Goal: Task Accomplishment & Management: Complete application form

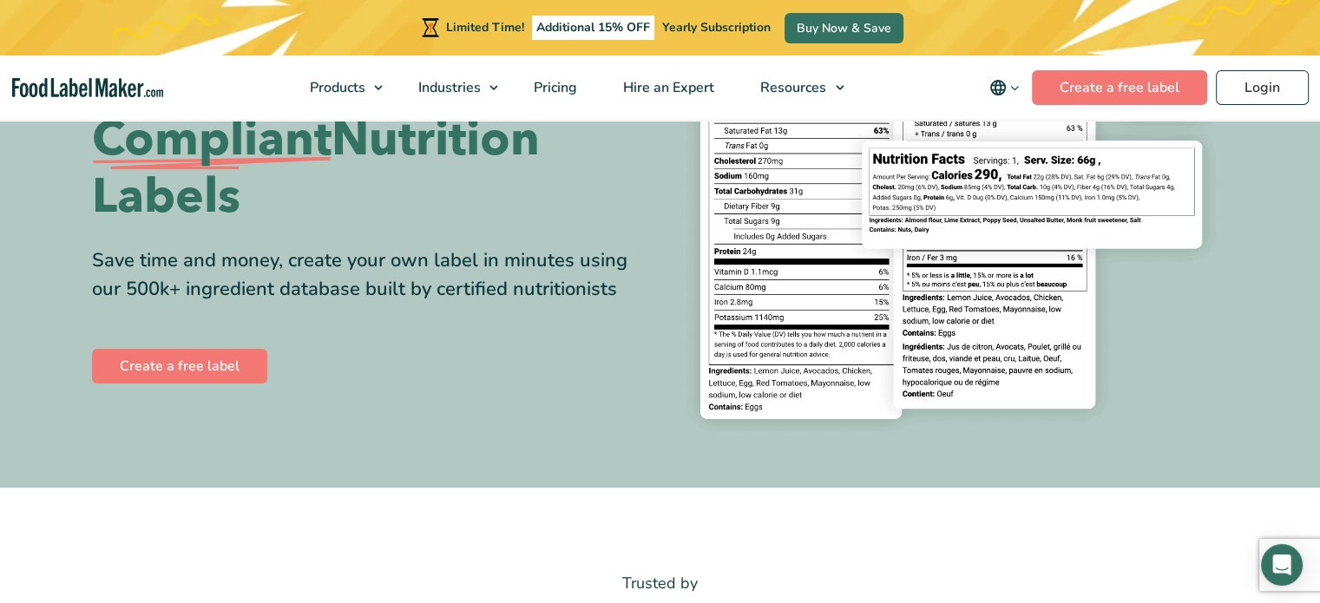
scroll to position [240, 0]
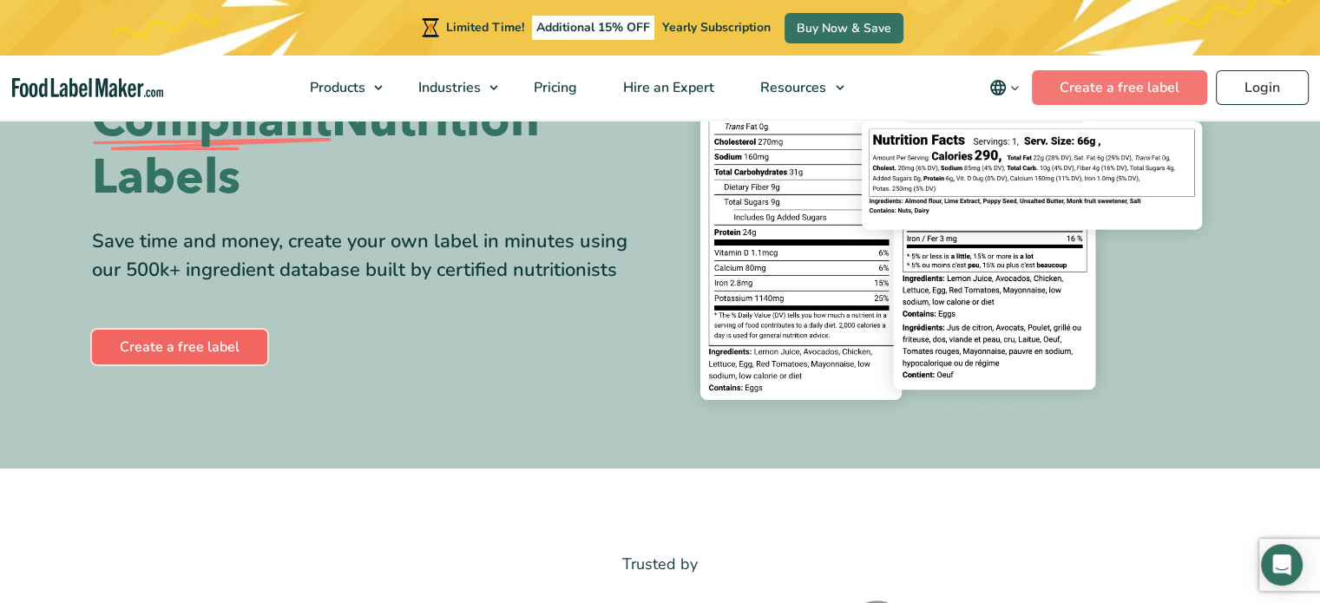
click at [169, 346] on link "Create a free label" at bounding box center [179, 347] width 175 height 35
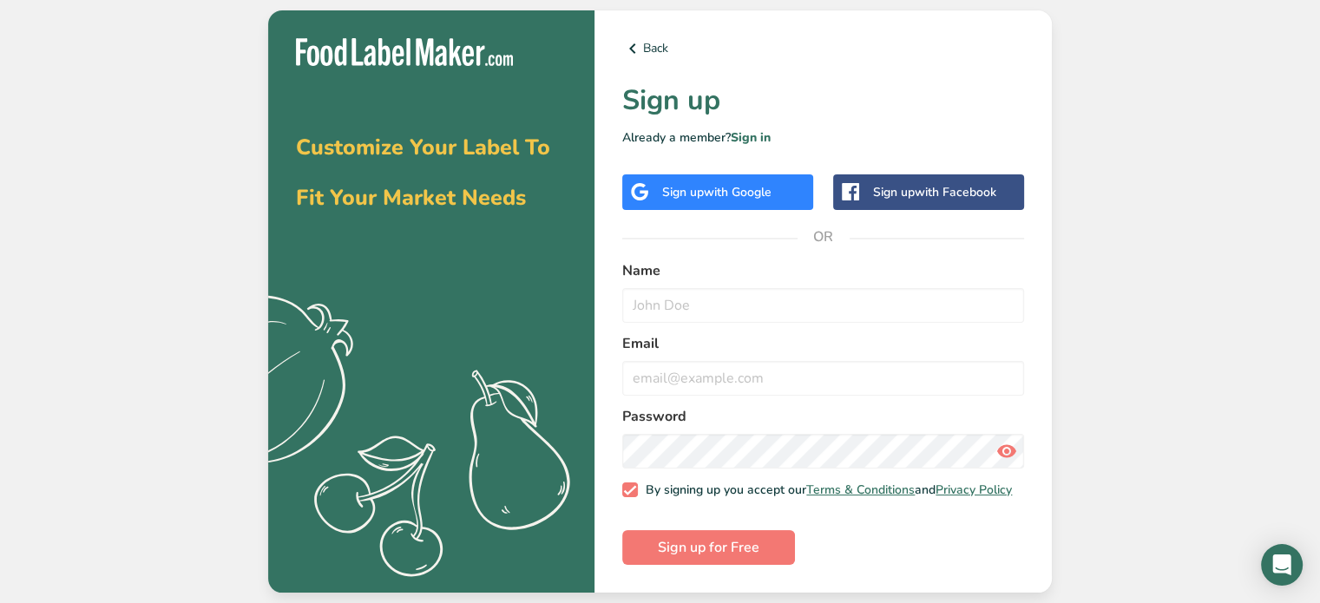
click at [721, 191] on span "with Google" at bounding box center [738, 192] width 68 height 16
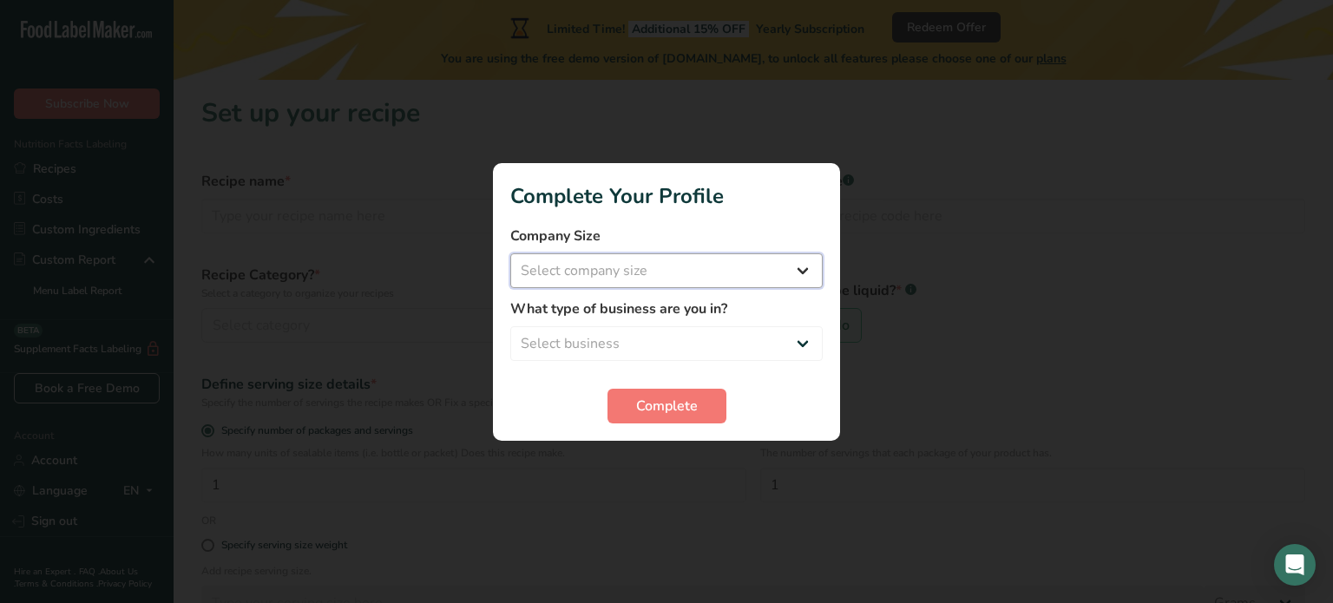
click at [797, 273] on select "Select company size Fewer than 10 Employees 10 to 50 Employees 51 to 500 Employ…" at bounding box center [666, 270] width 313 height 35
select select "1"
click at [510, 253] on select "Select company size Fewer than 10 Employees 10 to 50 Employees 51 to 500 Employ…" at bounding box center [666, 270] width 313 height 35
click at [713, 339] on select "Select business Packaged Food Manufacturer Restaurant & Cafe Bakery Meal Plans …" at bounding box center [666, 343] width 313 height 35
select select "5"
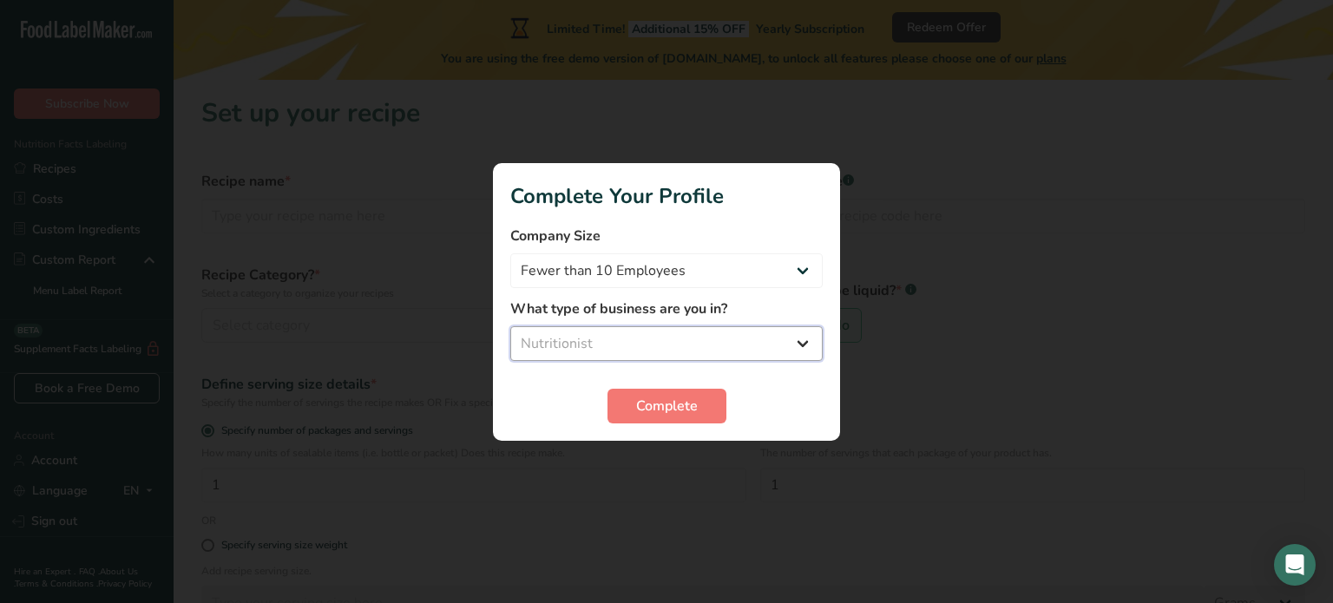
click at [510, 326] on select "Select business Packaged Food Manufacturer Restaurant & Cafe Bakery Meal Plans …" at bounding box center [666, 343] width 313 height 35
click at [653, 405] on span "Complete" at bounding box center [667, 406] width 62 height 21
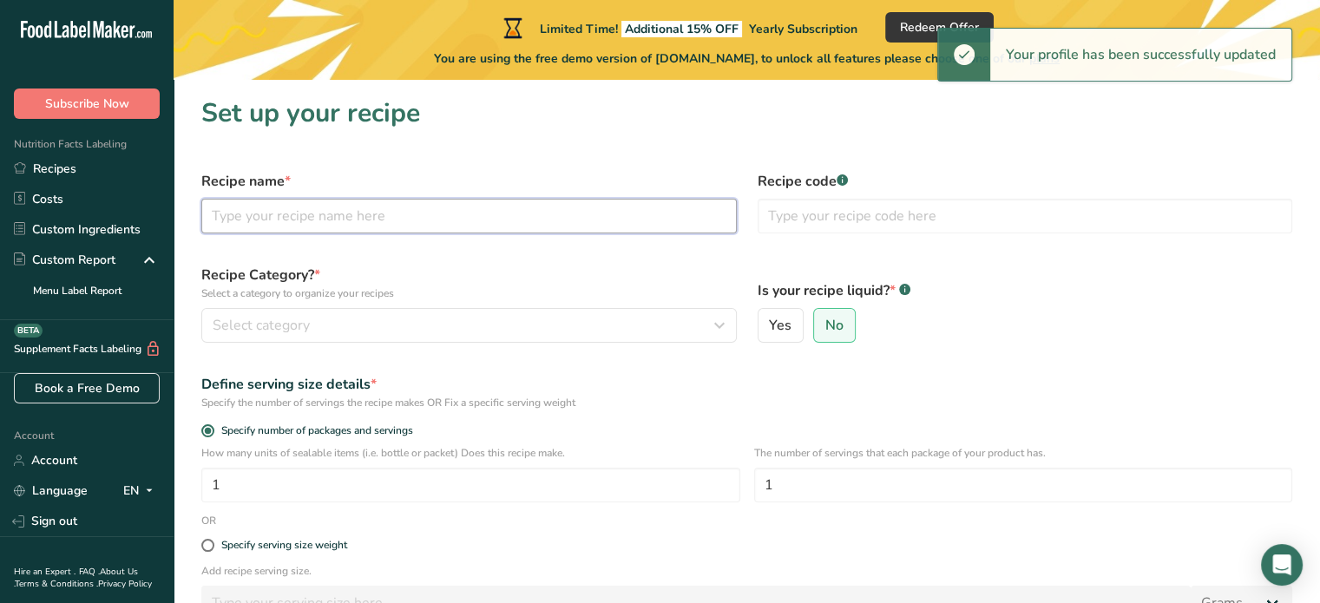
click at [263, 211] on input "text" at bounding box center [469, 216] width 536 height 35
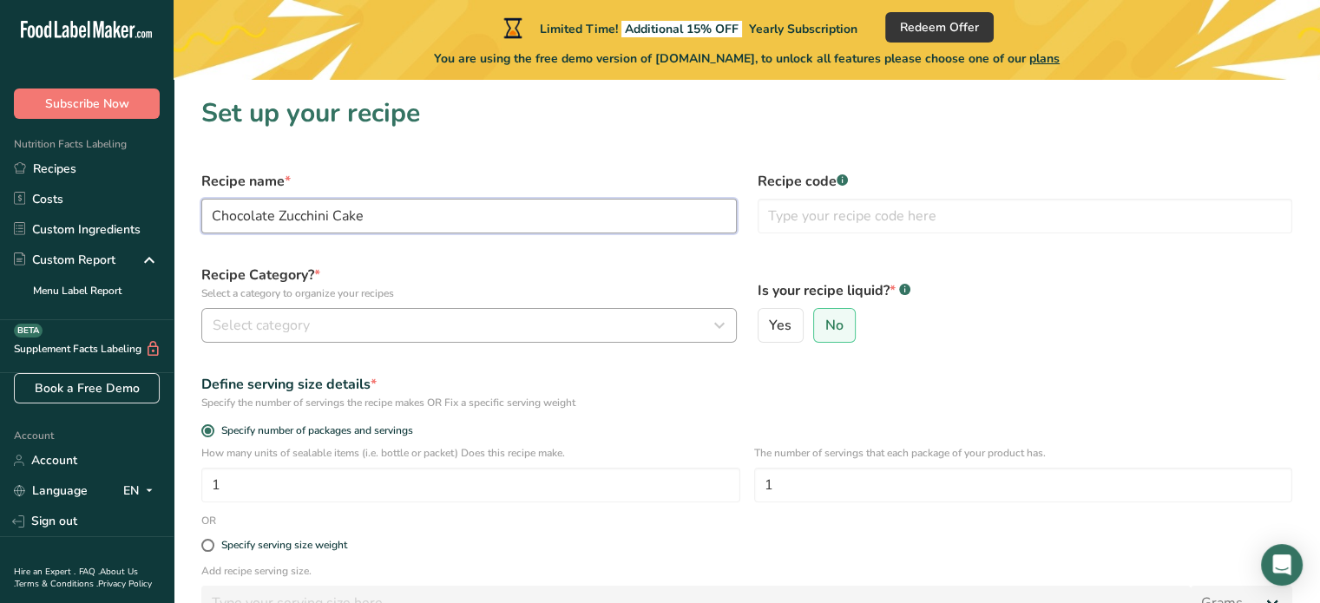
type input "Chocolate Zucchini Cake"
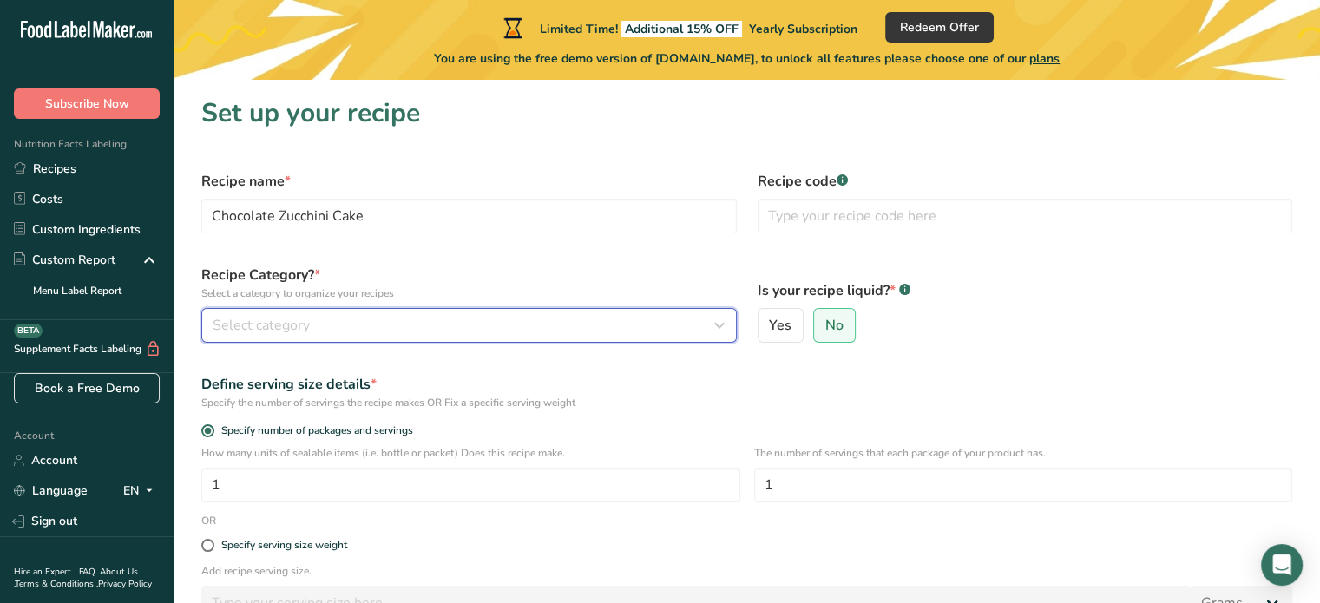
click at [537, 319] on div "Select category" at bounding box center [464, 325] width 503 height 21
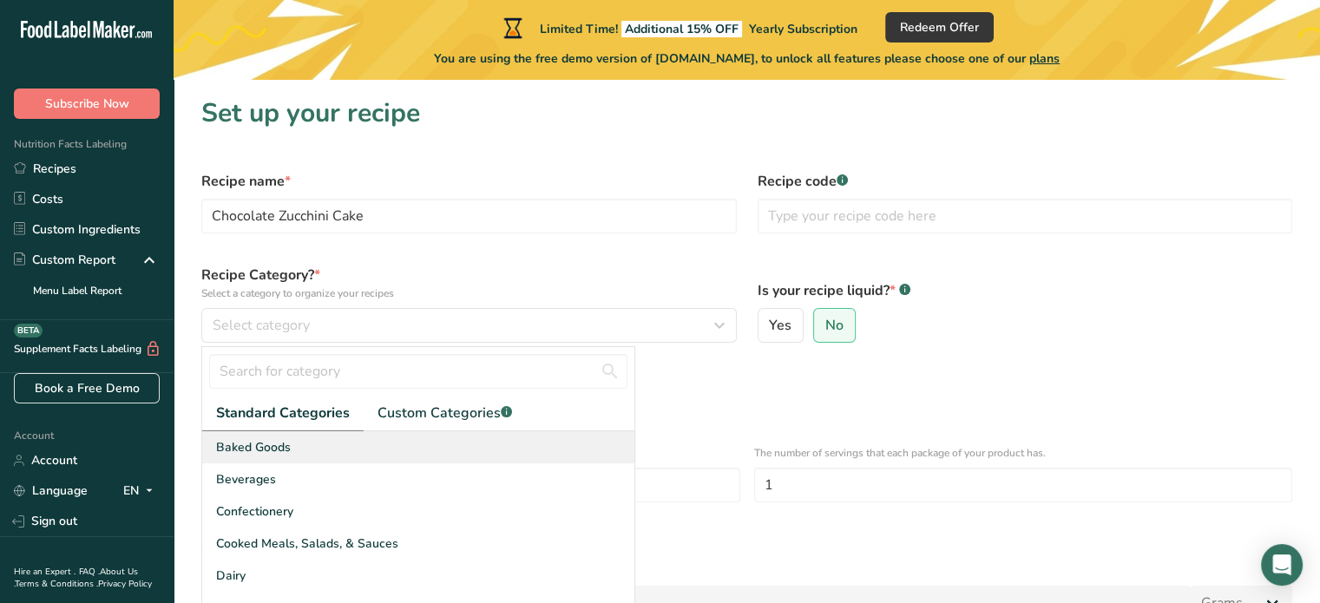
click at [319, 446] on div "Baked Goods" at bounding box center [418, 447] width 432 height 32
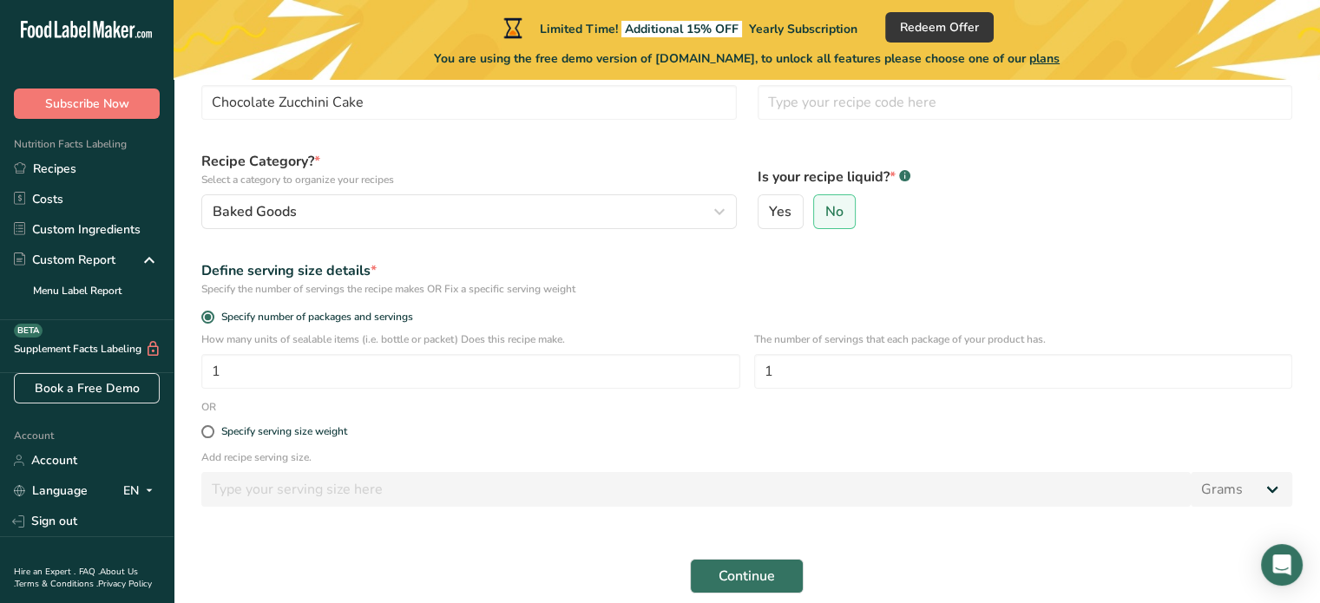
scroll to position [122, 0]
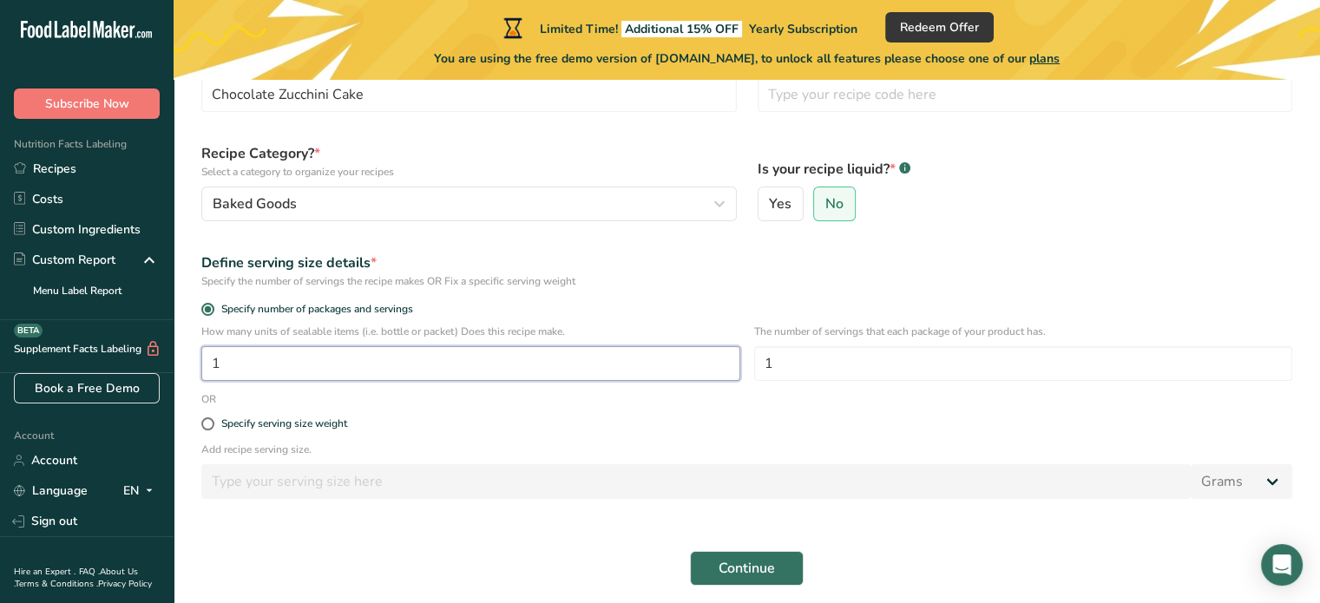
drag, startPoint x: 240, startPoint y: 374, endPoint x: 202, endPoint y: 367, distance: 38.0
click at [202, 367] on input "1" at bounding box center [470, 363] width 539 height 35
type input "9"
click at [743, 569] on span "Continue" at bounding box center [747, 568] width 56 height 21
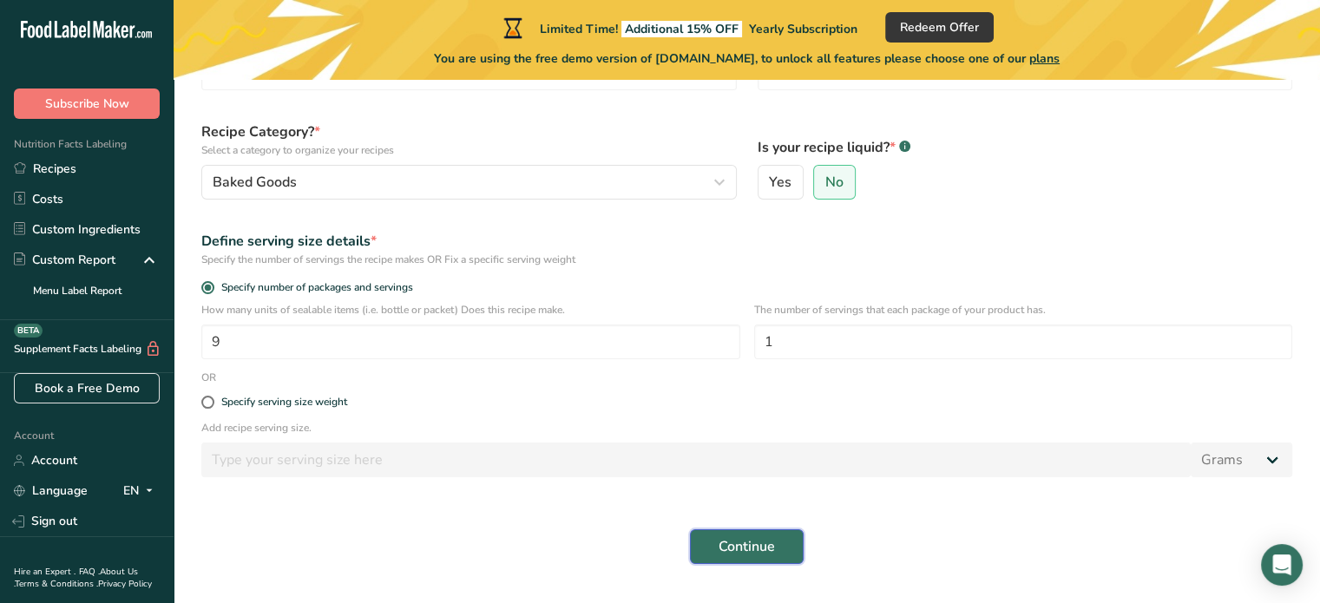
scroll to position [142, 0]
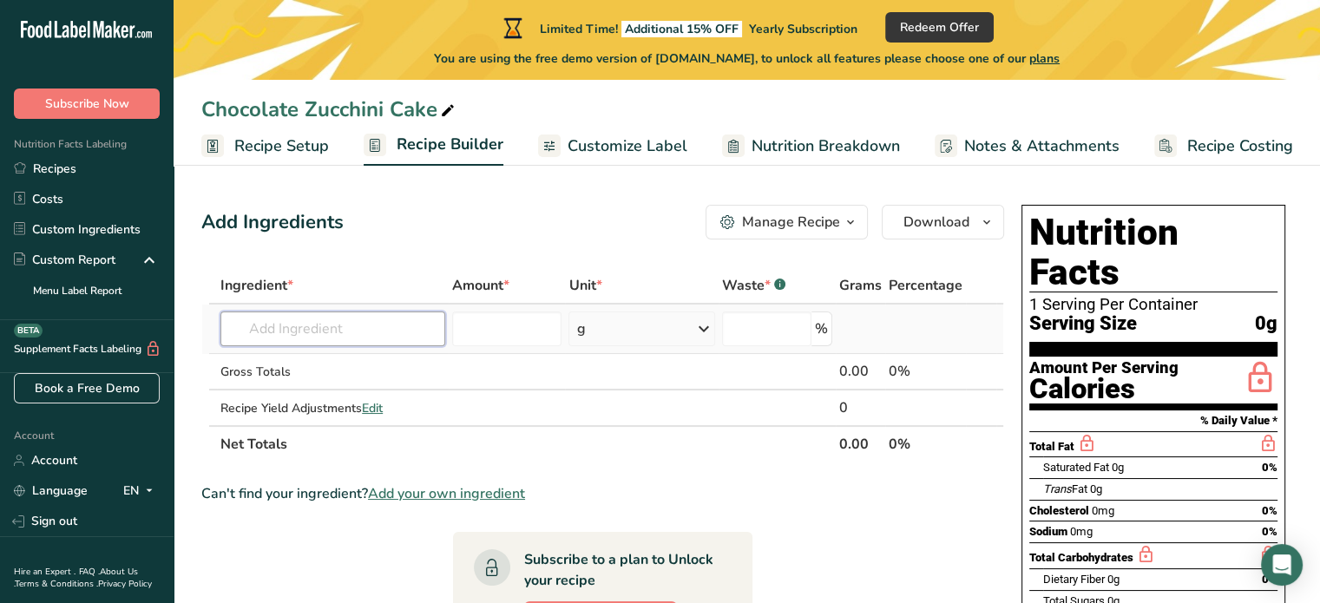
click at [247, 326] on input "text" at bounding box center [333, 329] width 225 height 35
type input "r"
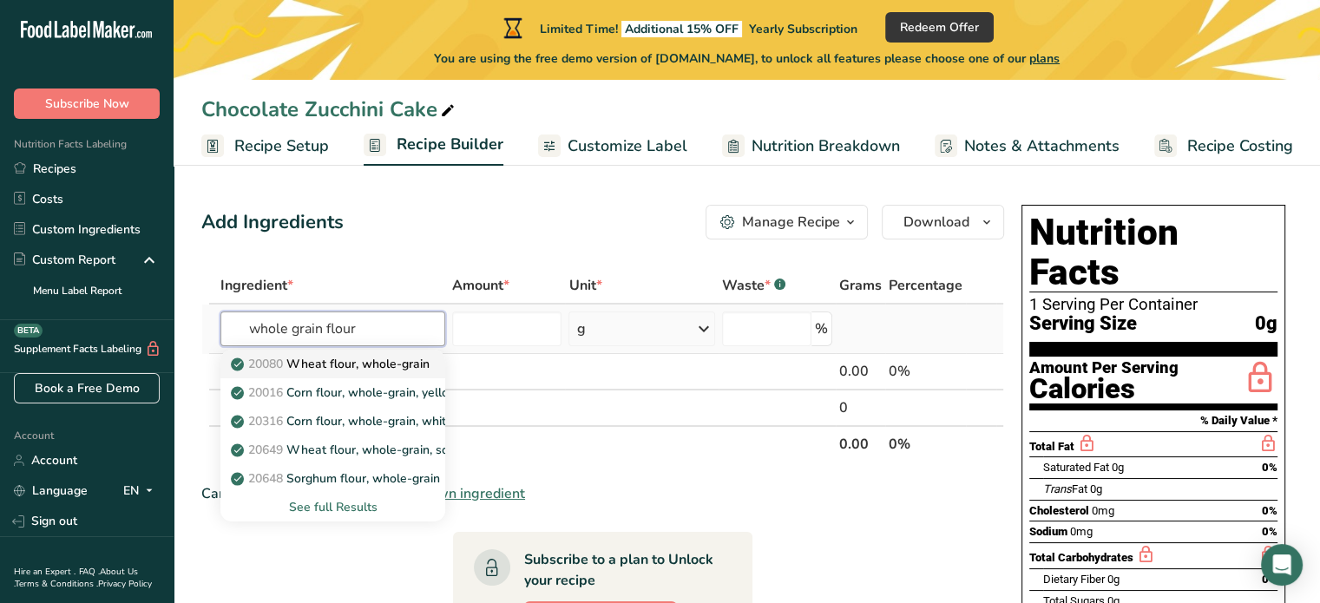
type input "whole grain flour"
click at [283, 362] on span "20080" at bounding box center [265, 364] width 35 height 16
type input "Wheat flour, whole-grain"
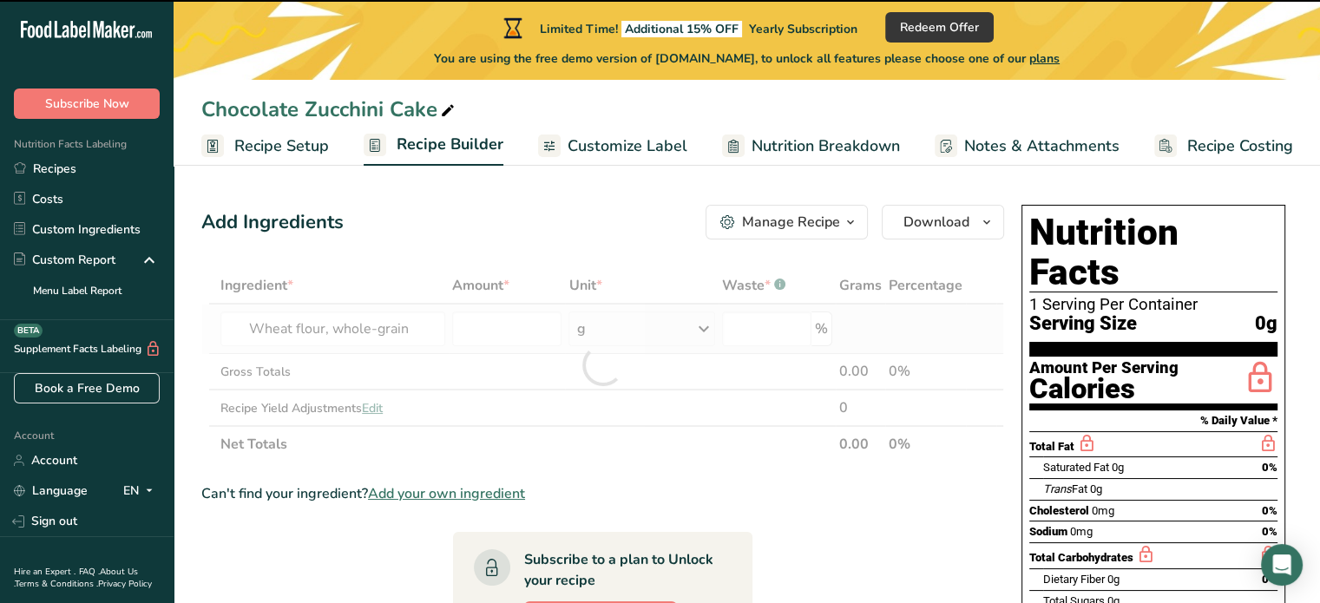
type input "0"
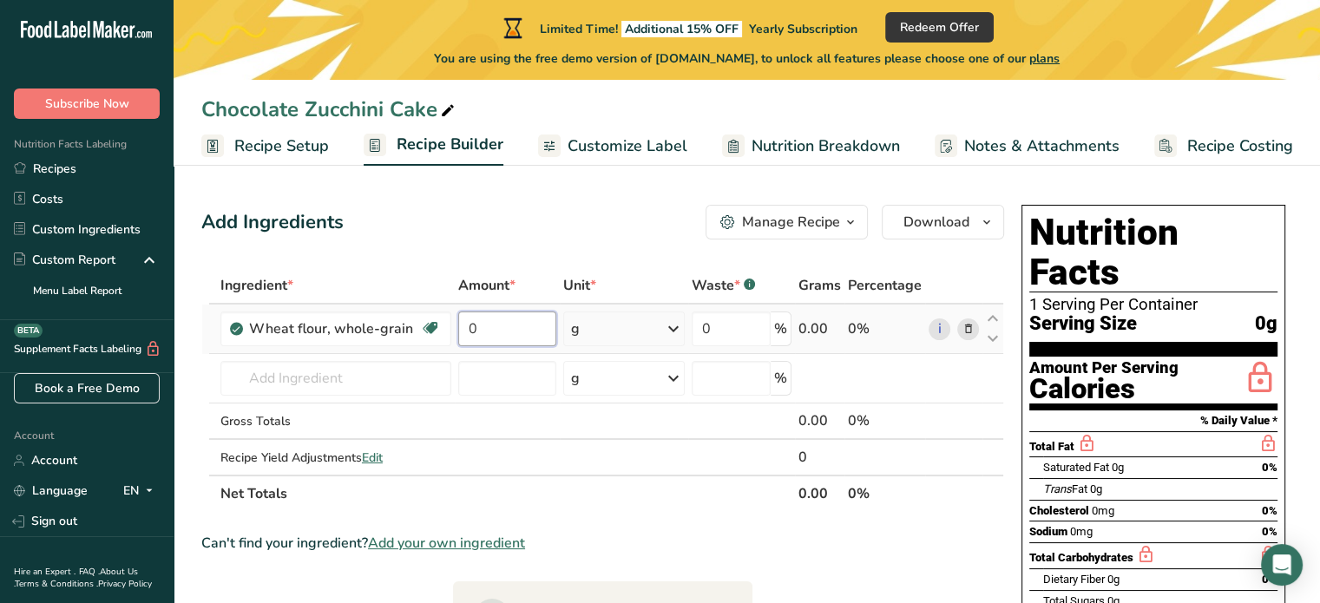
click at [472, 333] on input "0" at bounding box center [507, 329] width 98 height 35
type input "280"
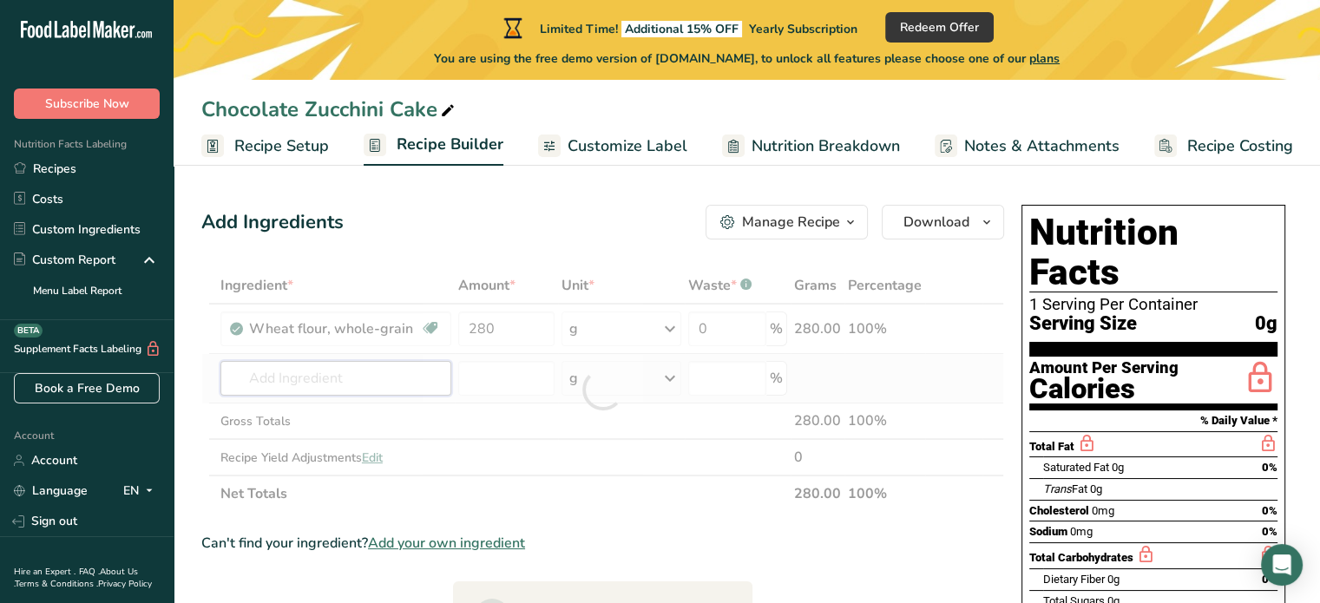
click at [253, 381] on div "Ingredient * Amount * Unit * Waste * .a-a{fill:#347362;}.b-a{fill:#fff;} Grams …" at bounding box center [602, 389] width 803 height 245
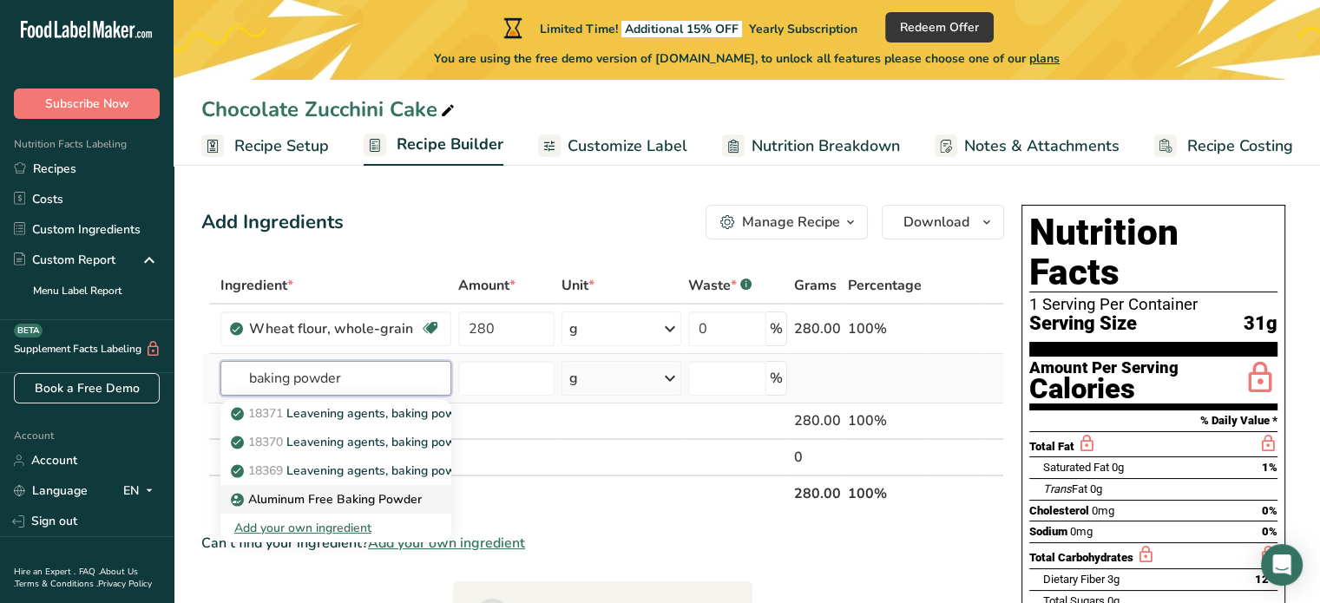
type input "baking powder"
click at [313, 492] on p "Aluminum Free Baking Powder" at bounding box center [328, 499] width 188 height 18
type input "Aluminum Free Baking Powder"
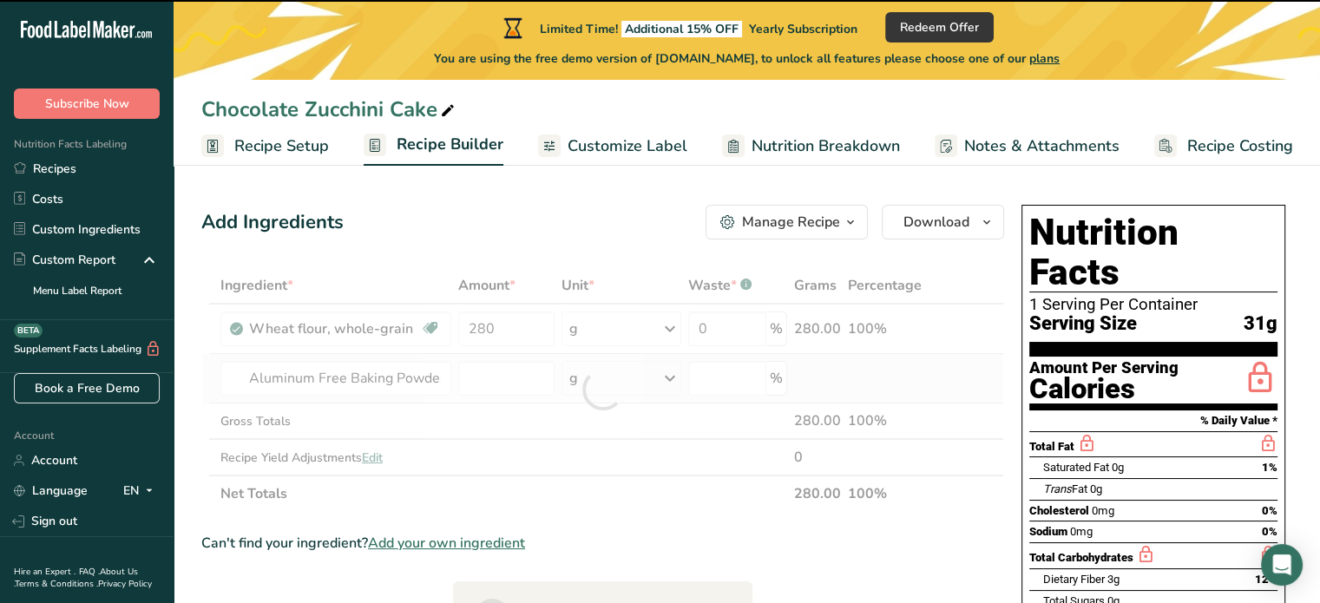
type input "0"
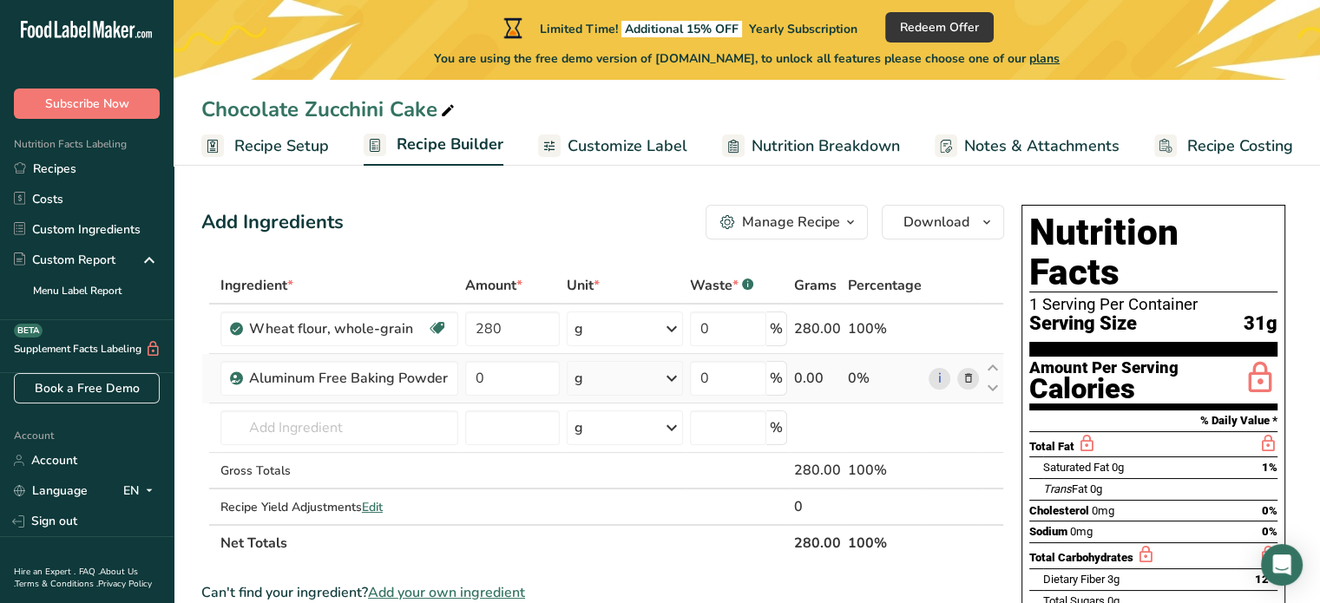
click at [667, 375] on icon at bounding box center [672, 378] width 21 height 31
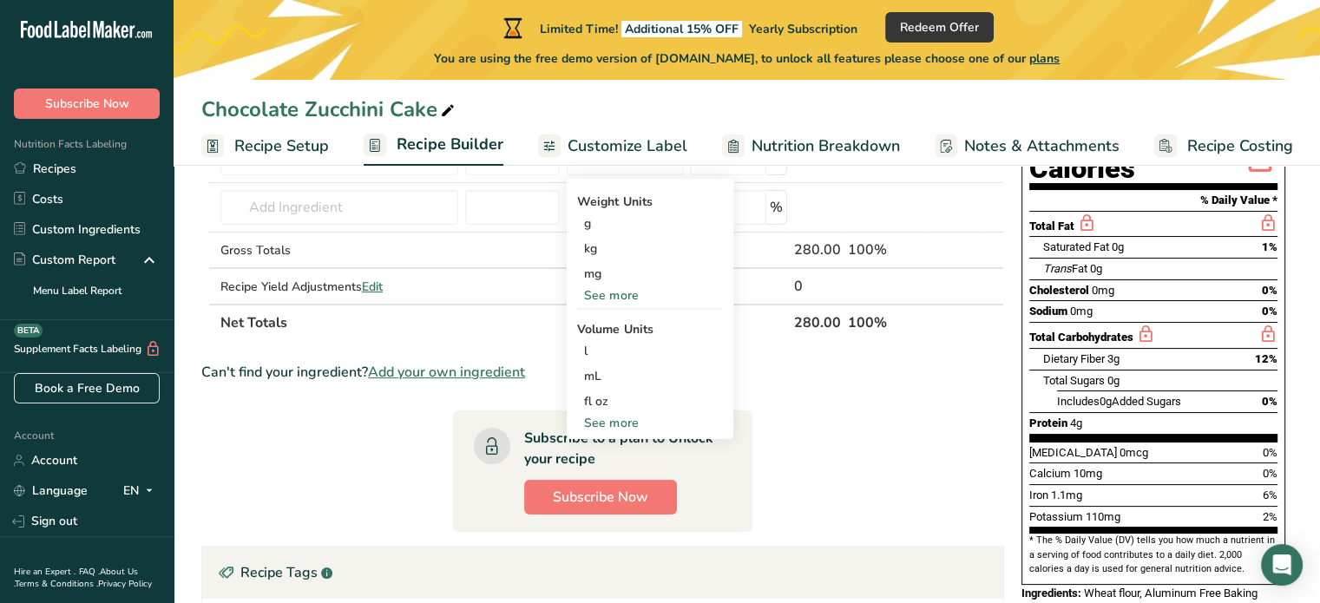
scroll to position [229, 0]
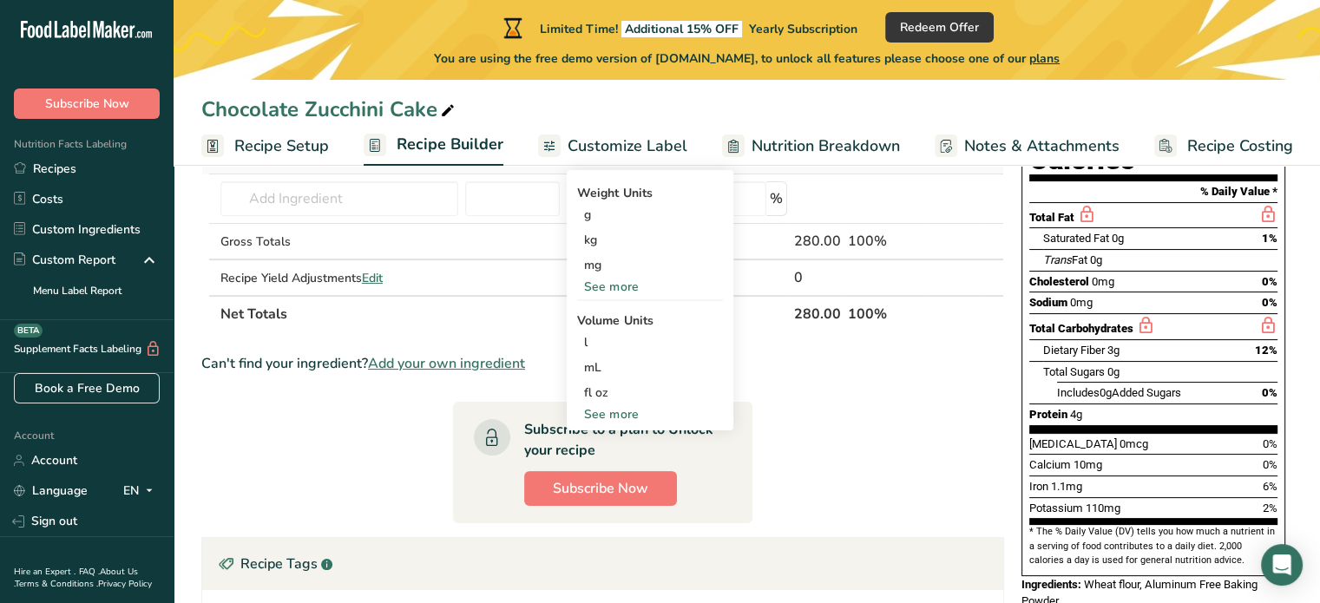
click at [615, 414] on div "See more" at bounding box center [650, 414] width 146 height 18
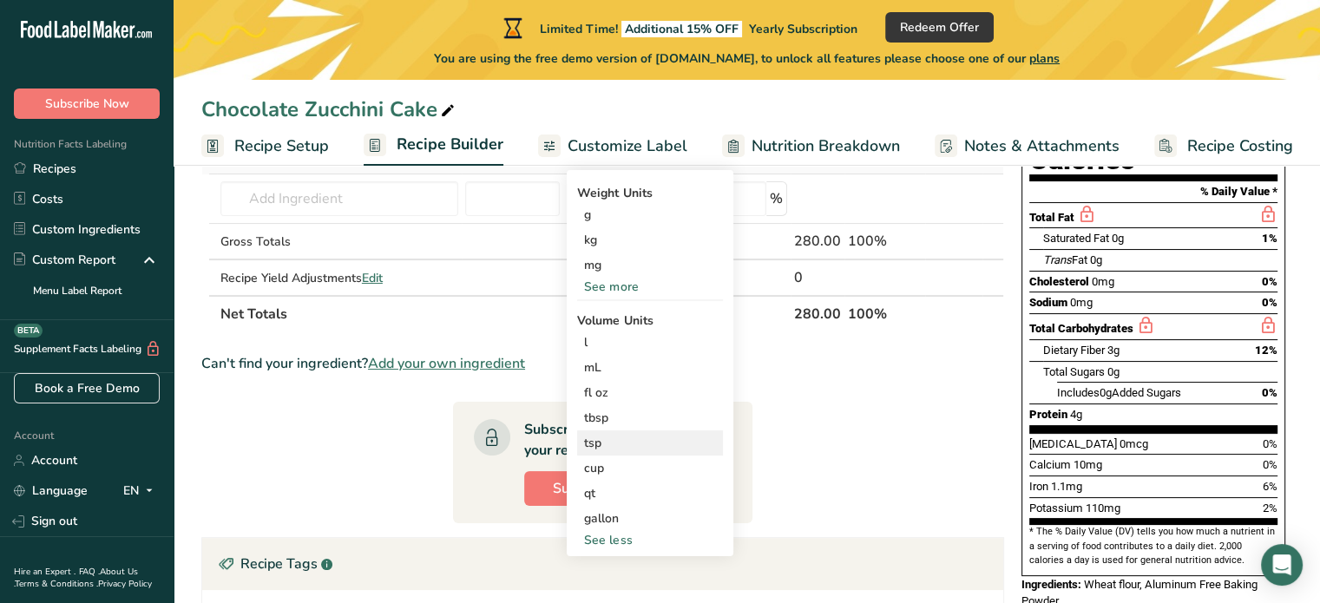
click at [608, 438] on div "tsp" at bounding box center [650, 443] width 132 height 18
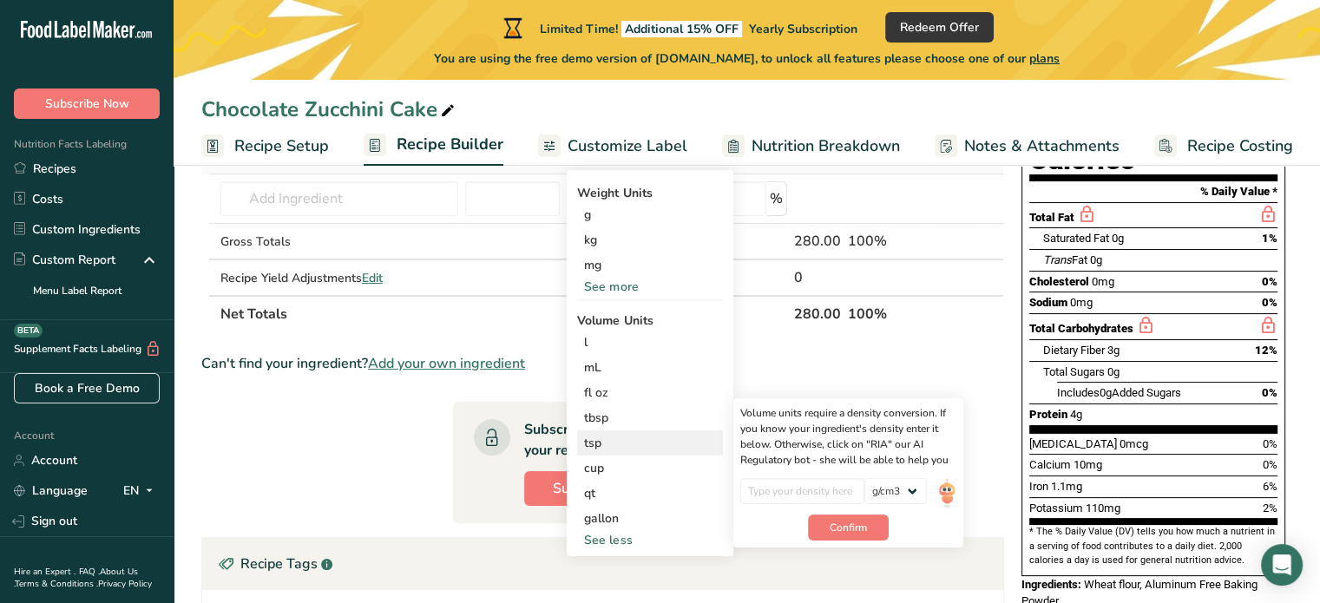
click at [608, 438] on div "tsp" at bounding box center [650, 443] width 132 height 18
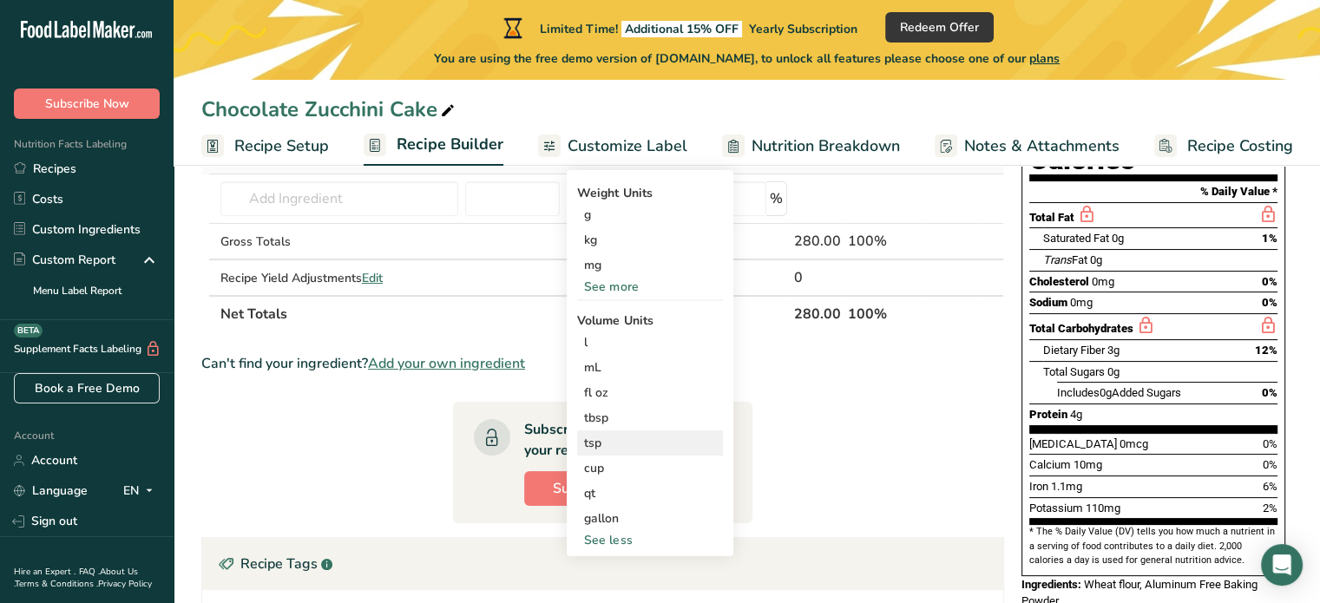
click at [590, 440] on div "tsp" at bounding box center [650, 443] width 132 height 18
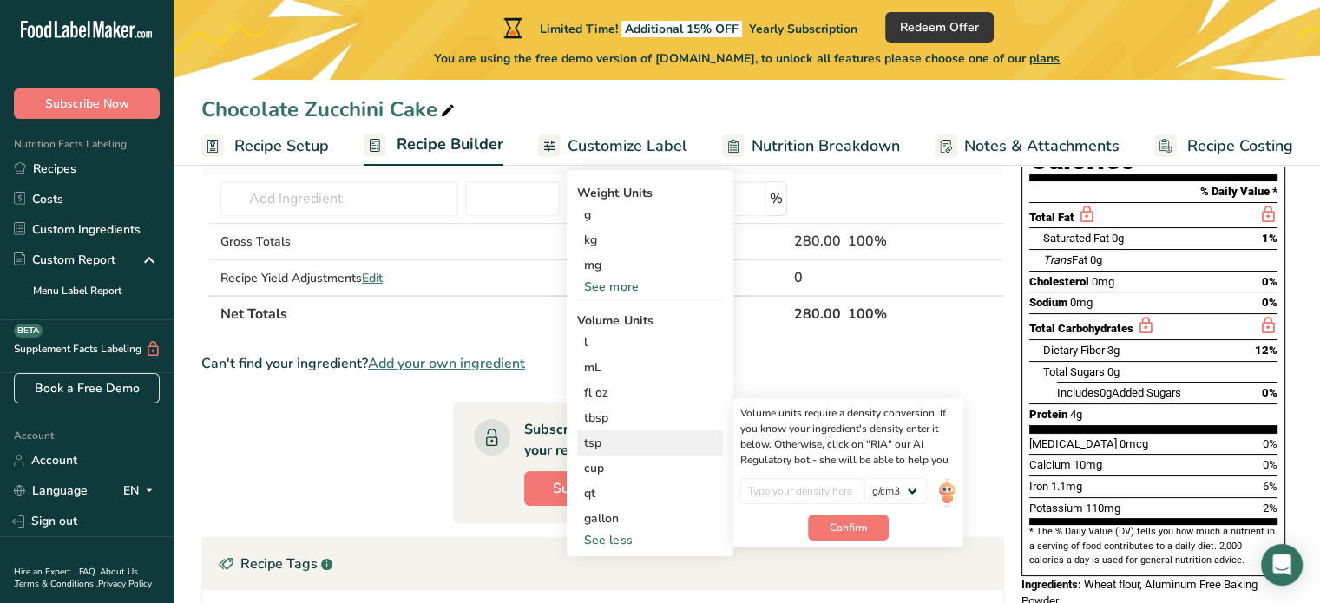
click at [590, 440] on div "tsp" at bounding box center [650, 443] width 132 height 18
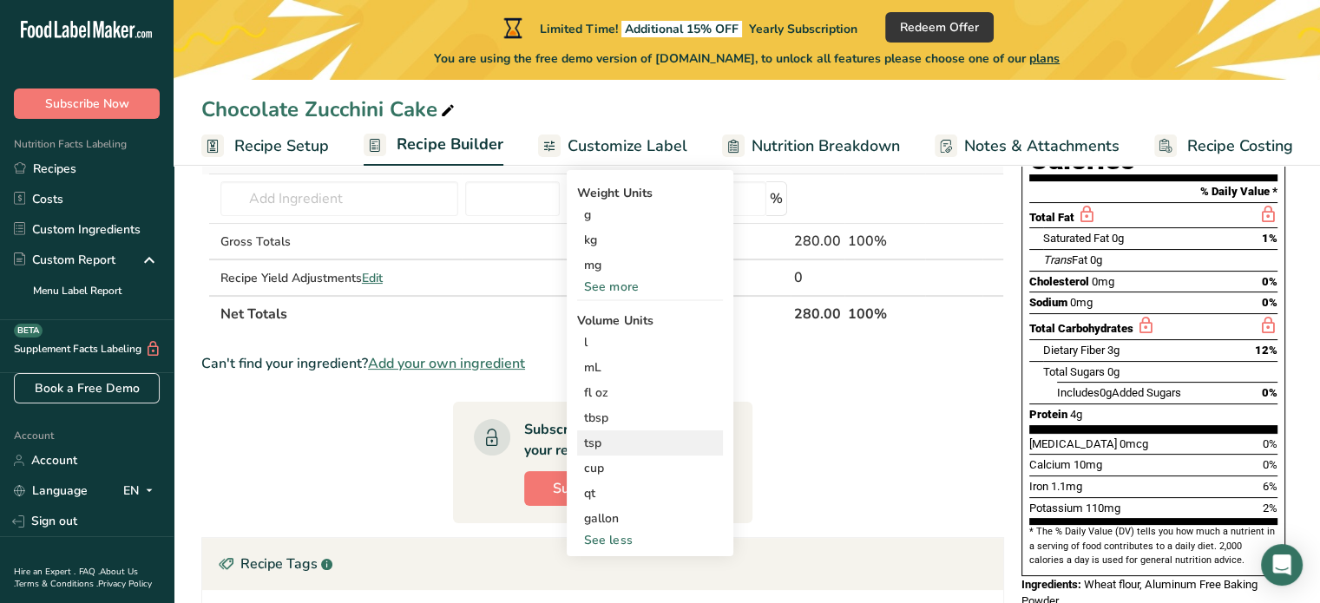
click at [590, 440] on div "tsp" at bounding box center [650, 443] width 132 height 18
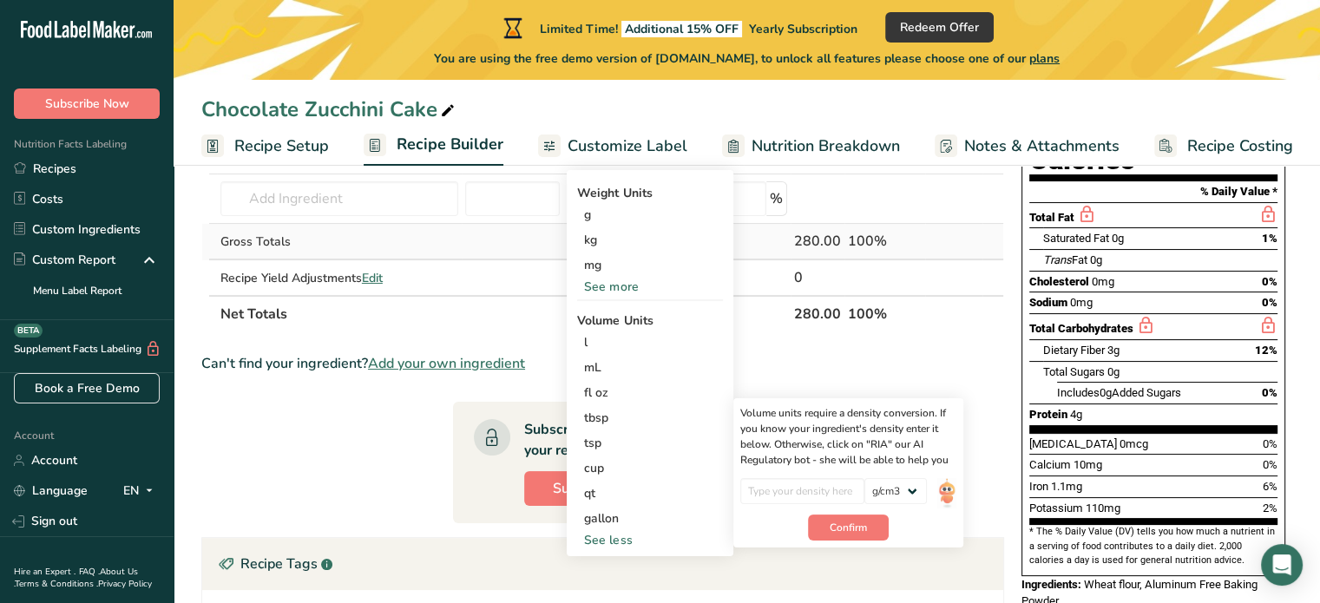
click at [495, 225] on td at bounding box center [513, 242] width 102 height 36
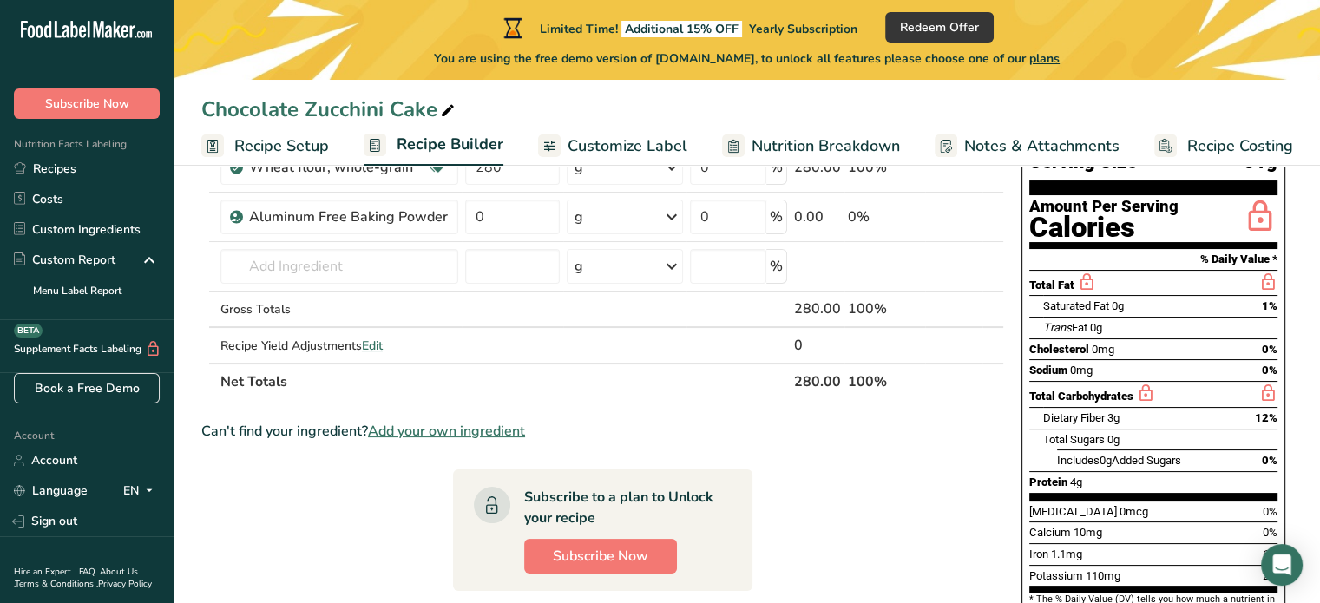
scroll to position [157, 0]
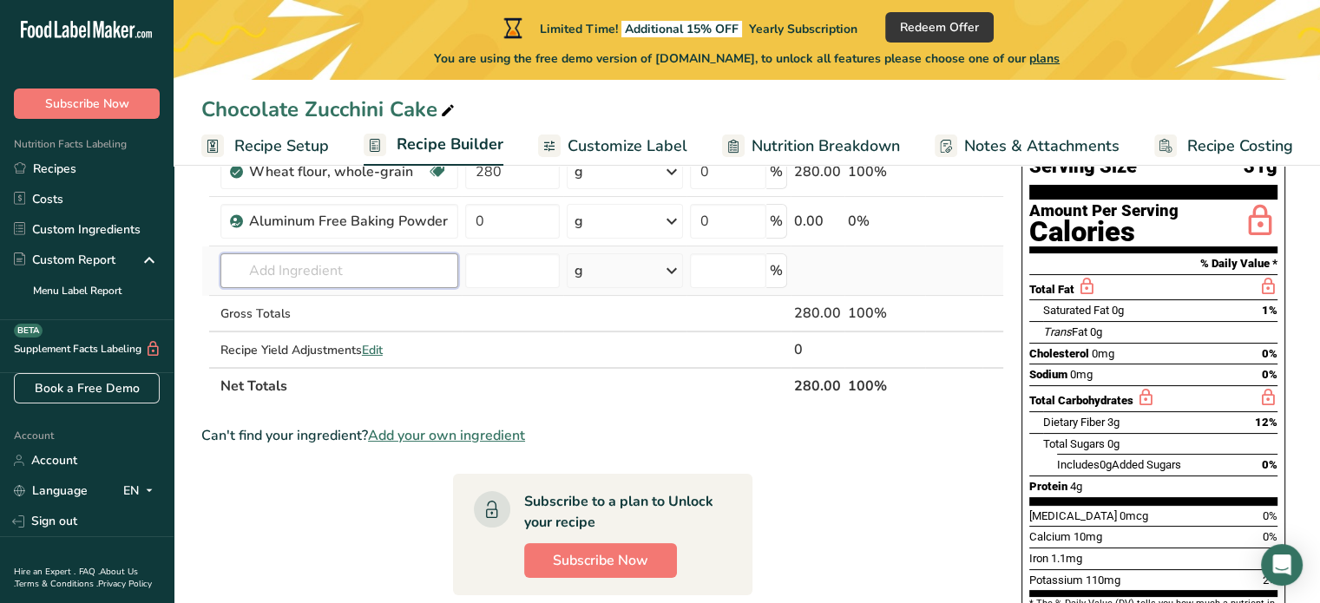
click at [293, 257] on input "text" at bounding box center [340, 270] width 238 height 35
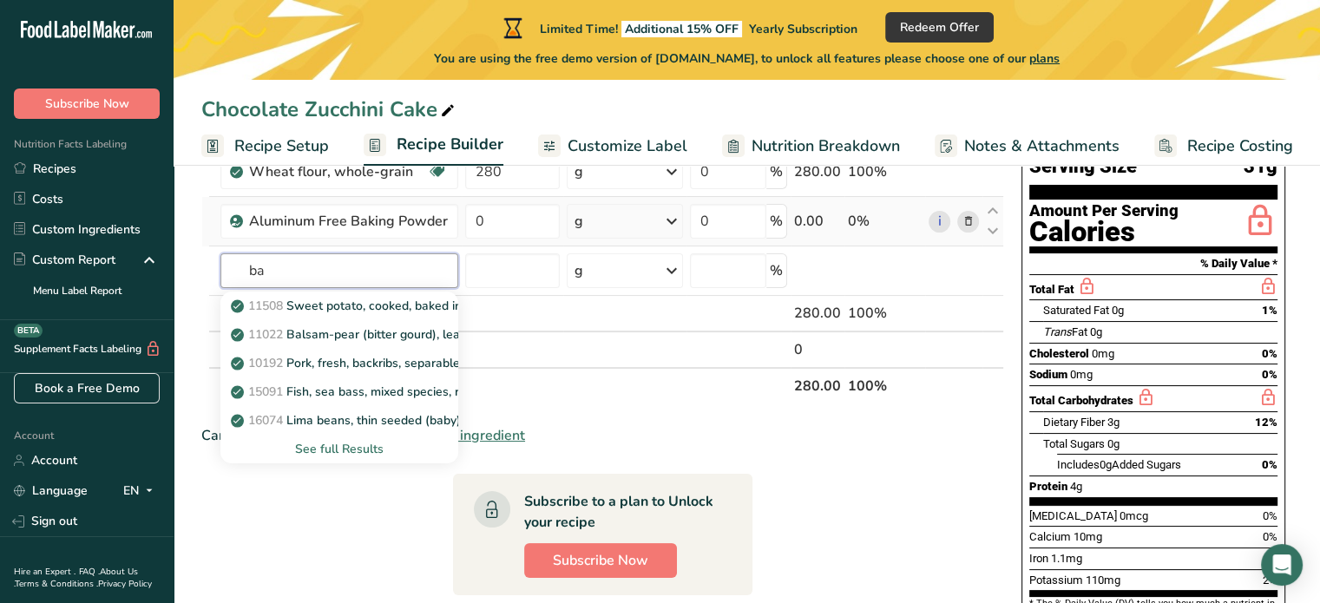
type input "ba"
click at [674, 207] on icon at bounding box center [672, 221] width 21 height 31
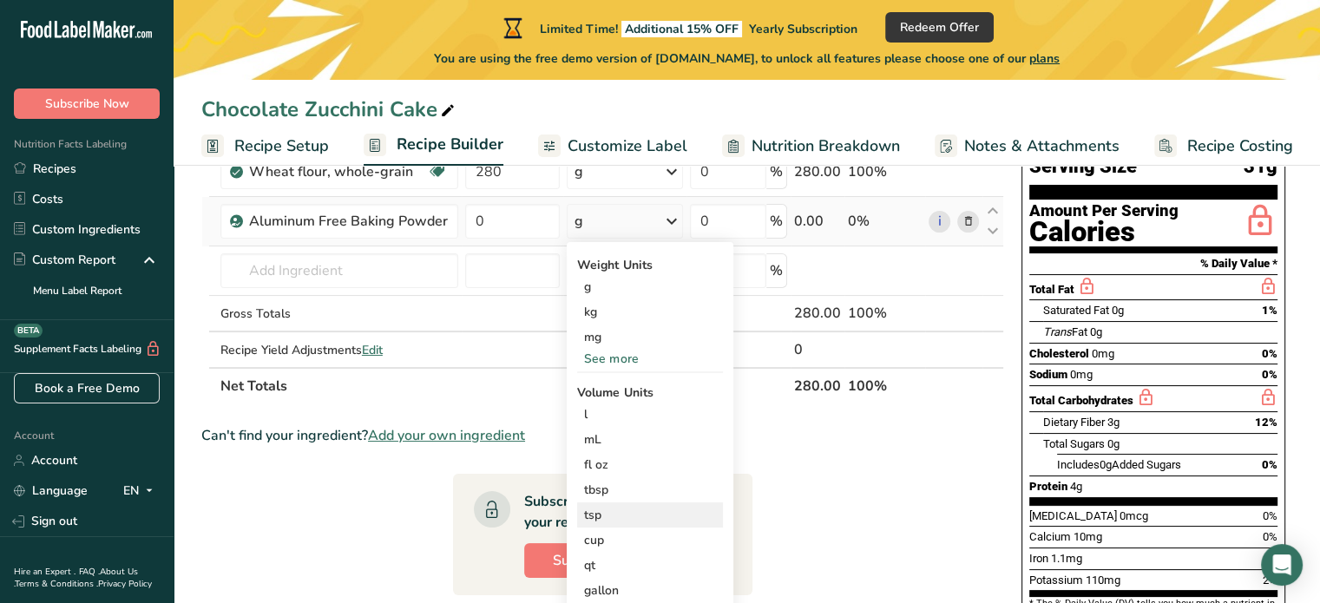
click at [598, 510] on div "tsp" at bounding box center [650, 515] width 132 height 18
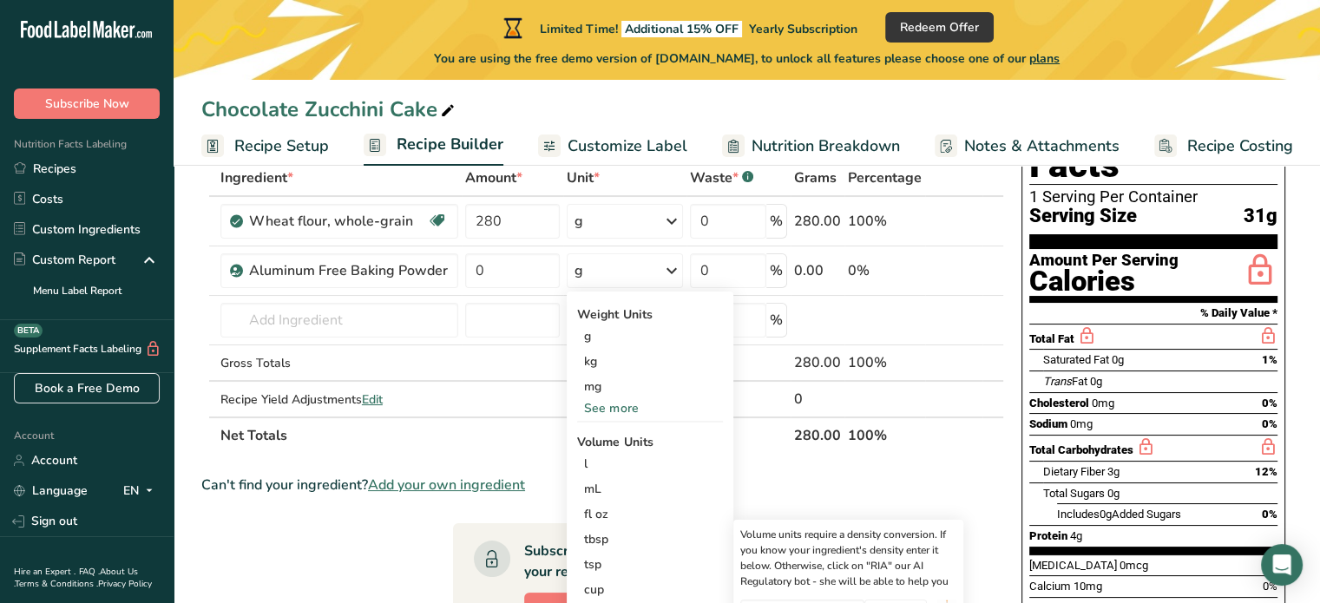
scroll to position [92, 0]
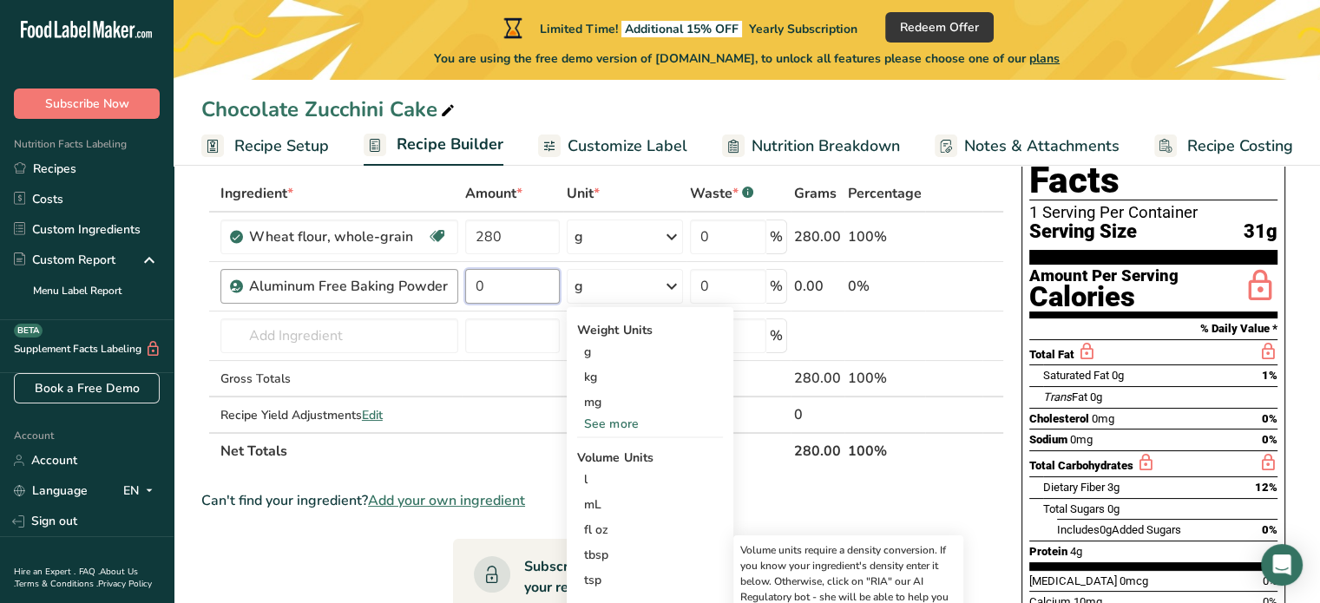
drag, startPoint x: 509, startPoint y: 285, endPoint x: 431, endPoint y: 288, distance: 78.2
click at [431, 288] on tr "Aluminum Free Baking Powder 0 g Weight Units g kg mg See more Volume Units l Vo…" at bounding box center [602, 286] width 801 height 49
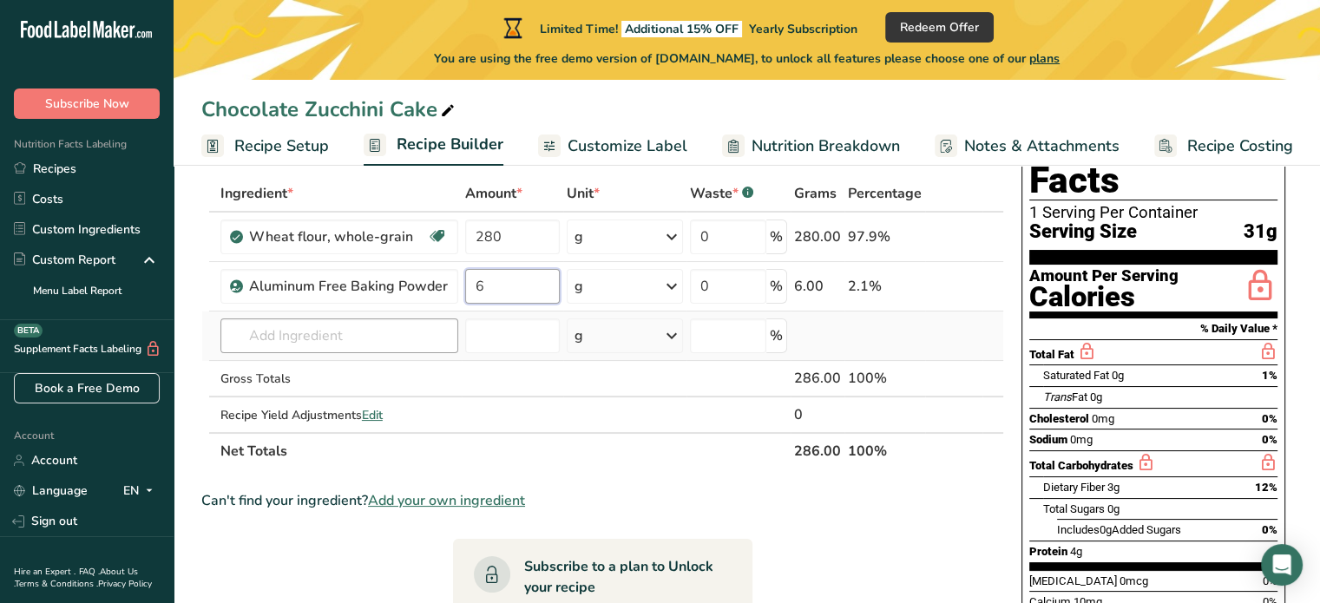
type input "6"
click at [264, 332] on div "Ingredient * Amount * Unit * Waste * .a-a{fill:#347362;}.b-a{fill:#fff;} Grams …" at bounding box center [602, 322] width 803 height 294
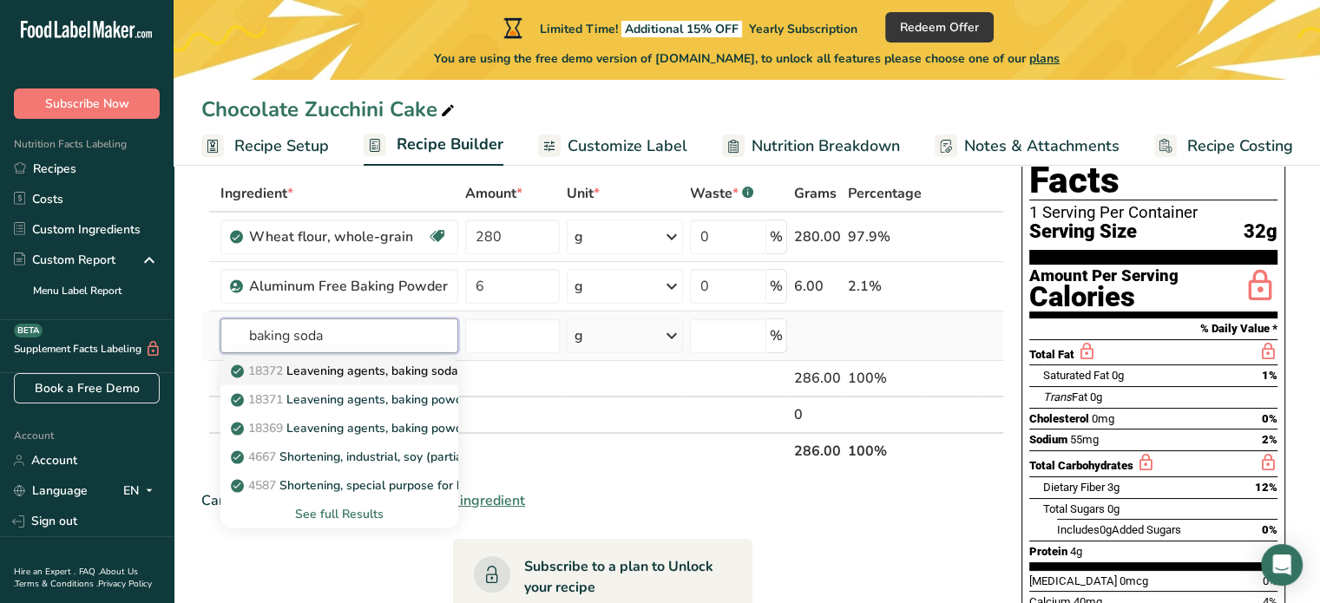
type input "baking soda"
click at [307, 367] on p "18372 Leavening agents, baking soda" at bounding box center [346, 371] width 224 height 18
type input "Leavening agents, baking soda"
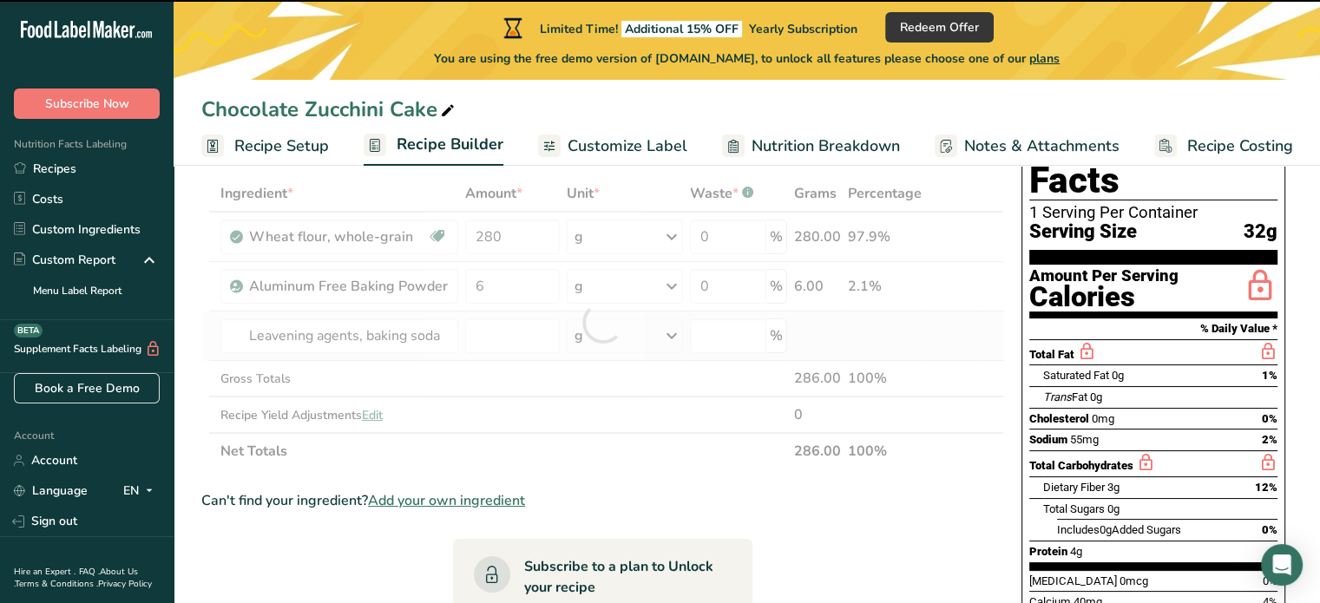
type input "0"
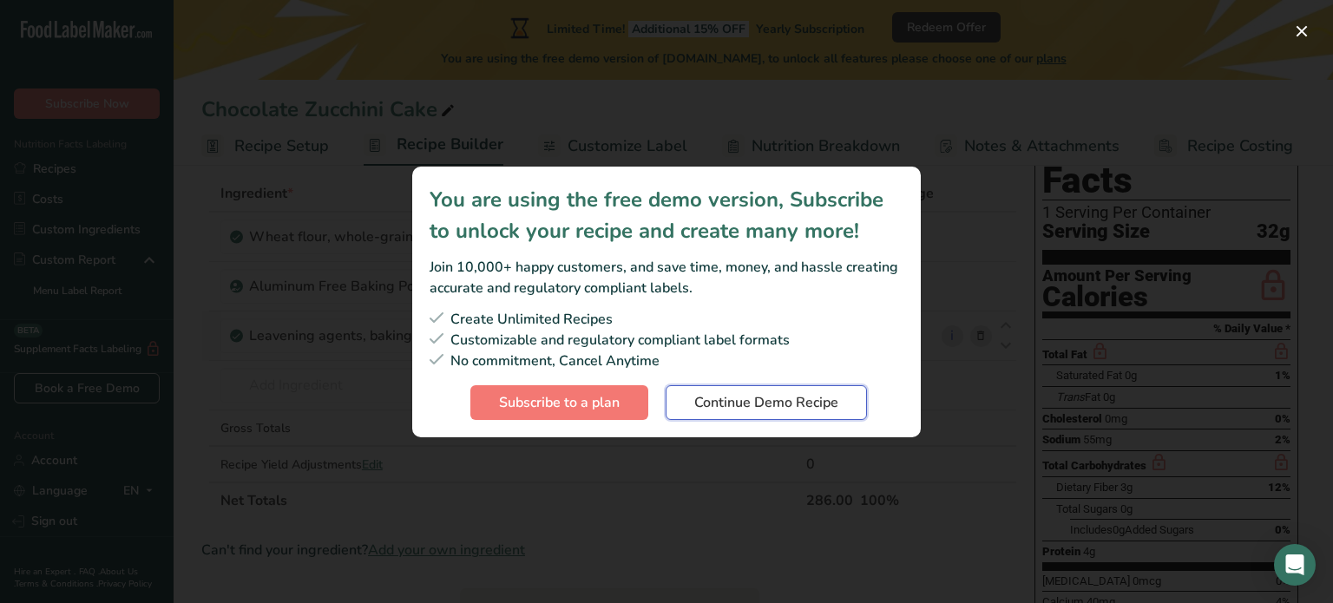
click at [764, 401] on span "Continue Demo Recipe" at bounding box center [767, 402] width 144 height 21
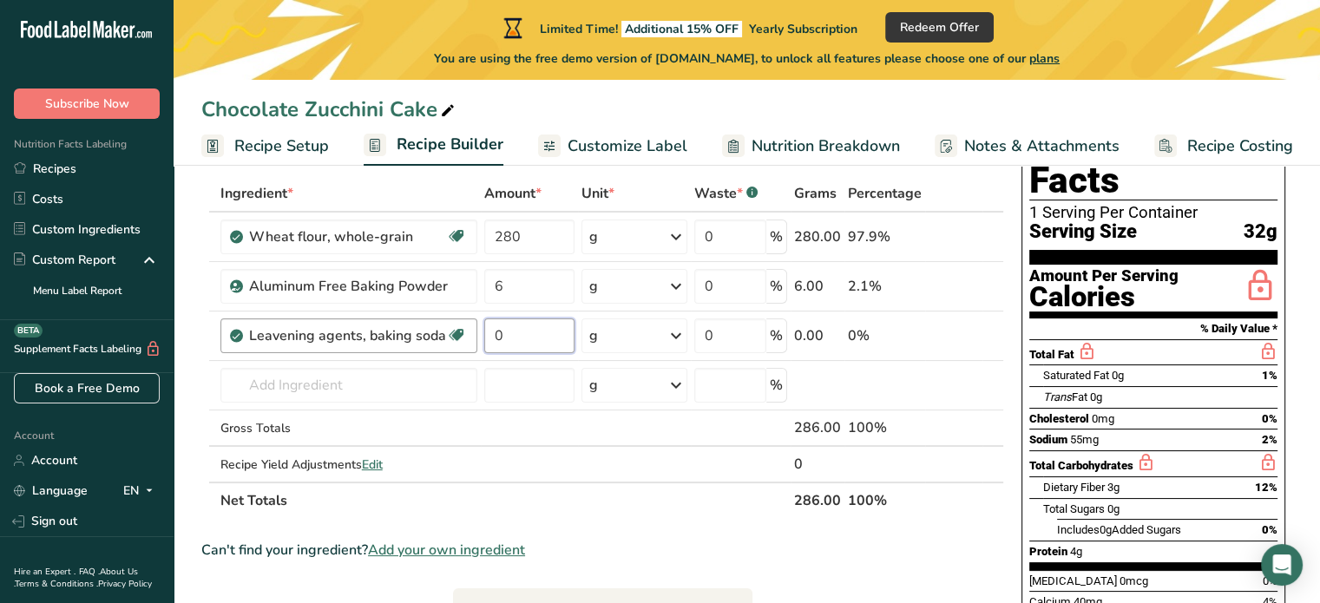
drag, startPoint x: 523, startPoint y: 332, endPoint x: 451, endPoint y: 319, distance: 73.2
click at [451, 319] on tr "Leavening agents, baking soda Dairy free Gluten free Vegan Vegetarian Soy free …" at bounding box center [602, 336] width 801 height 49
type input "3"
click at [278, 377] on div "Ingredient * Amount * Unit * Waste * .a-a{fill:#347362;}.b-a{fill:#fff;} Grams …" at bounding box center [602, 347] width 803 height 344
click at [260, 385] on input "text" at bounding box center [349, 385] width 257 height 35
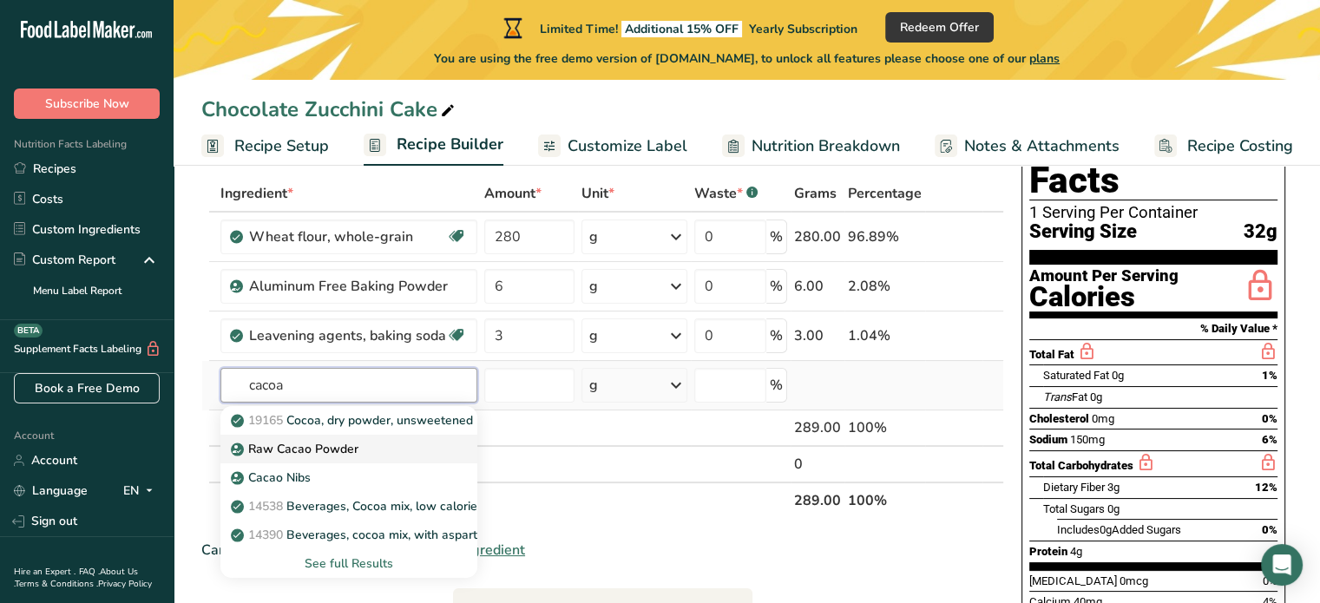
type input "cacoa"
click at [333, 440] on p "Raw Cacao Powder" at bounding box center [296, 449] width 124 height 18
type input "Raw Cacao Powder"
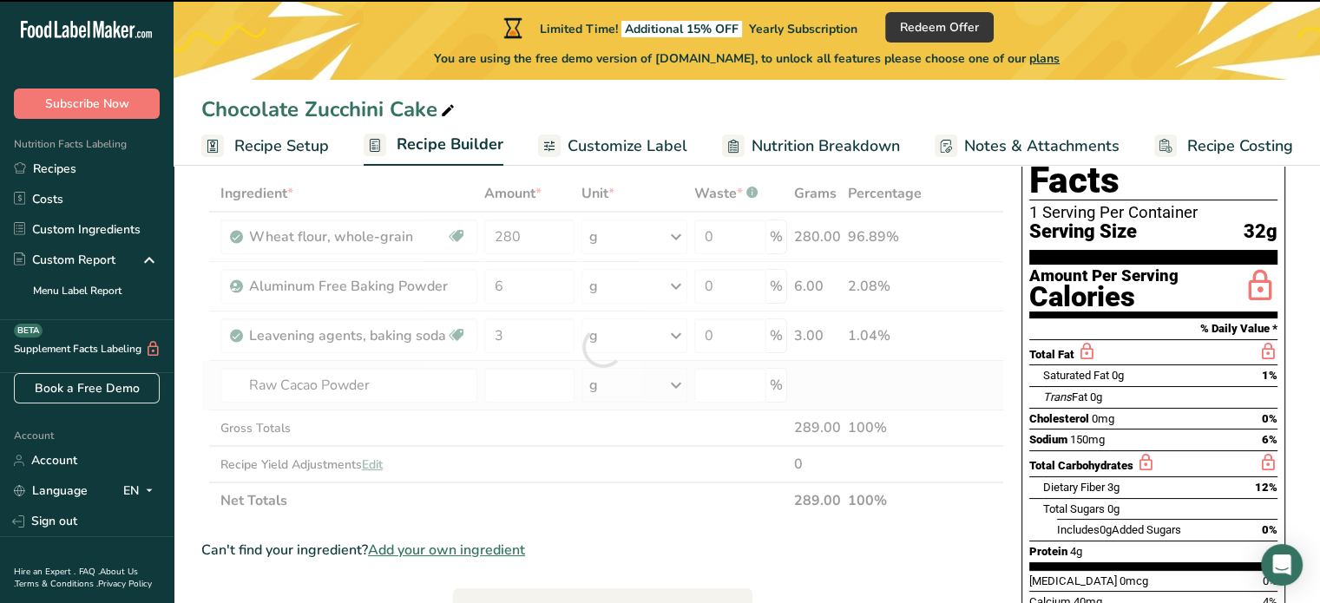
type input "0"
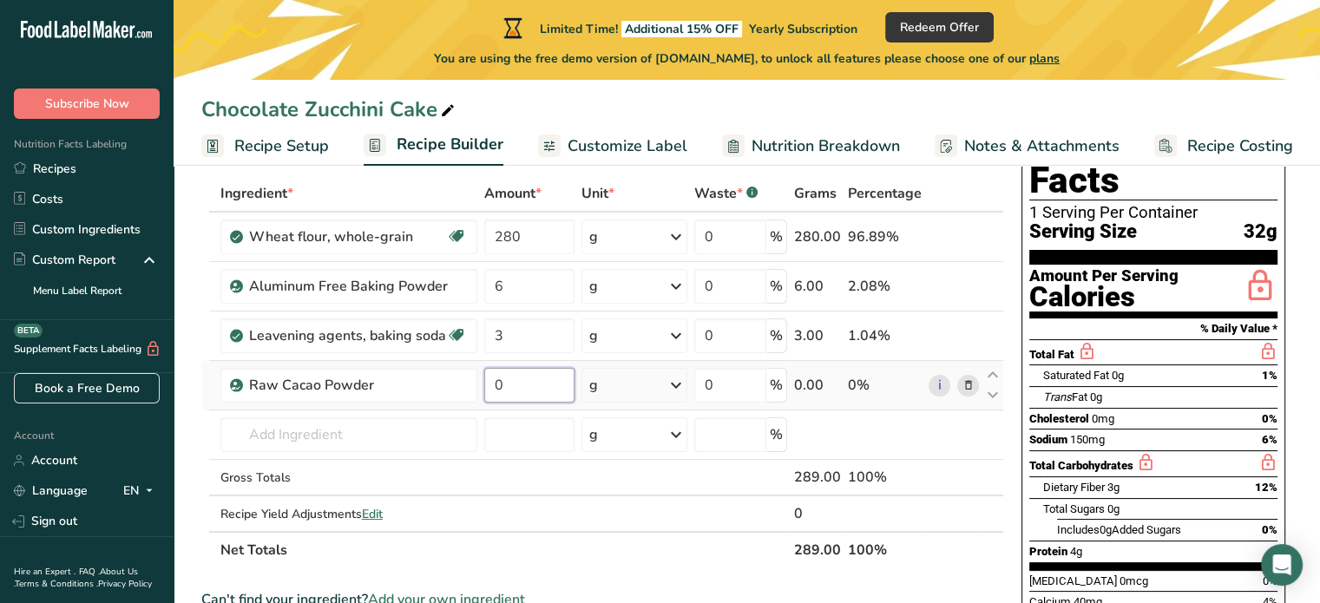
drag, startPoint x: 512, startPoint y: 380, endPoint x: 484, endPoint y: 380, distance: 27.8
click at [484, 380] on input "0" at bounding box center [529, 385] width 90 height 35
type input "153"
click at [359, 434] on div "Ingredient * Amount * Unit * Waste * .a-a{fill:#347362;}.b-a{fill:#fff;} Grams …" at bounding box center [602, 371] width 803 height 393
click at [260, 440] on input "text" at bounding box center [349, 435] width 257 height 35
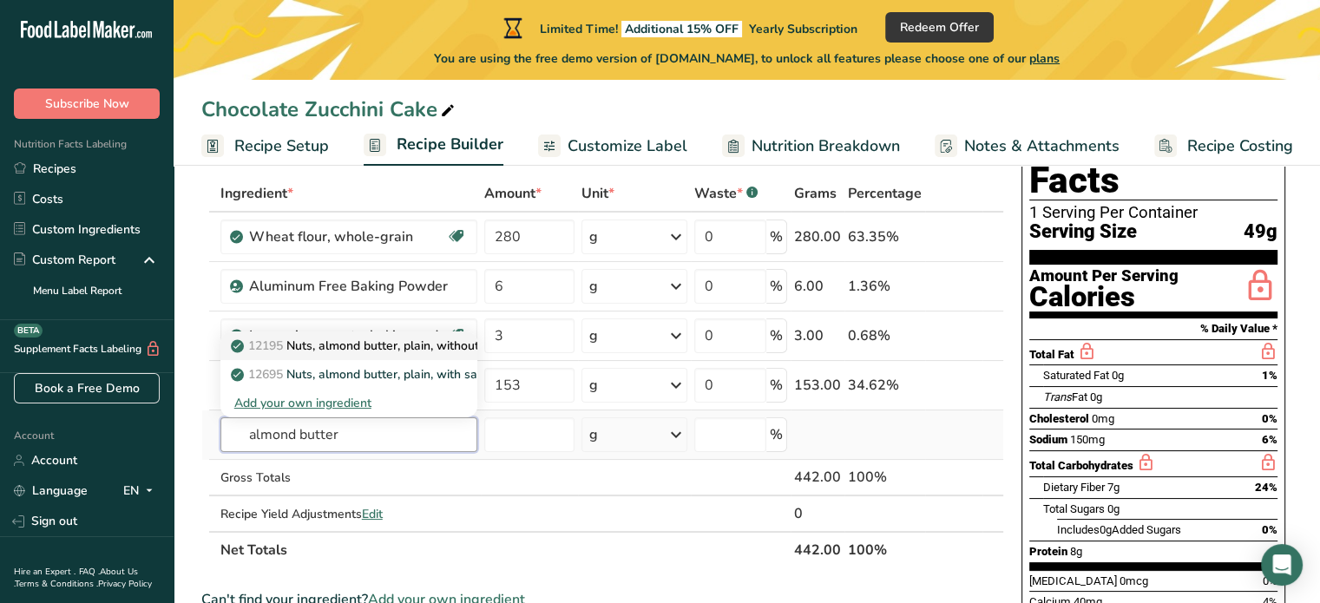
type input "almond butter"
click at [414, 343] on p "12195 Nuts, almond butter, plain, without salt added" at bounding box center [387, 346] width 307 height 18
type input "Nuts, almond butter, plain, without salt added"
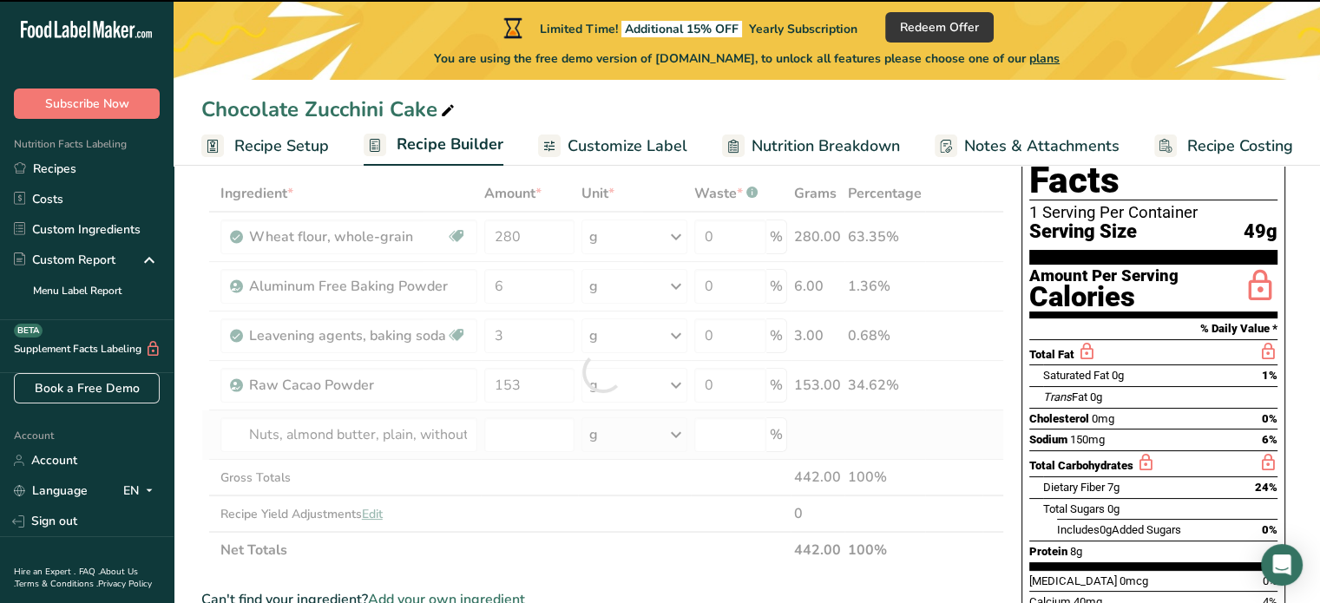
type input "0"
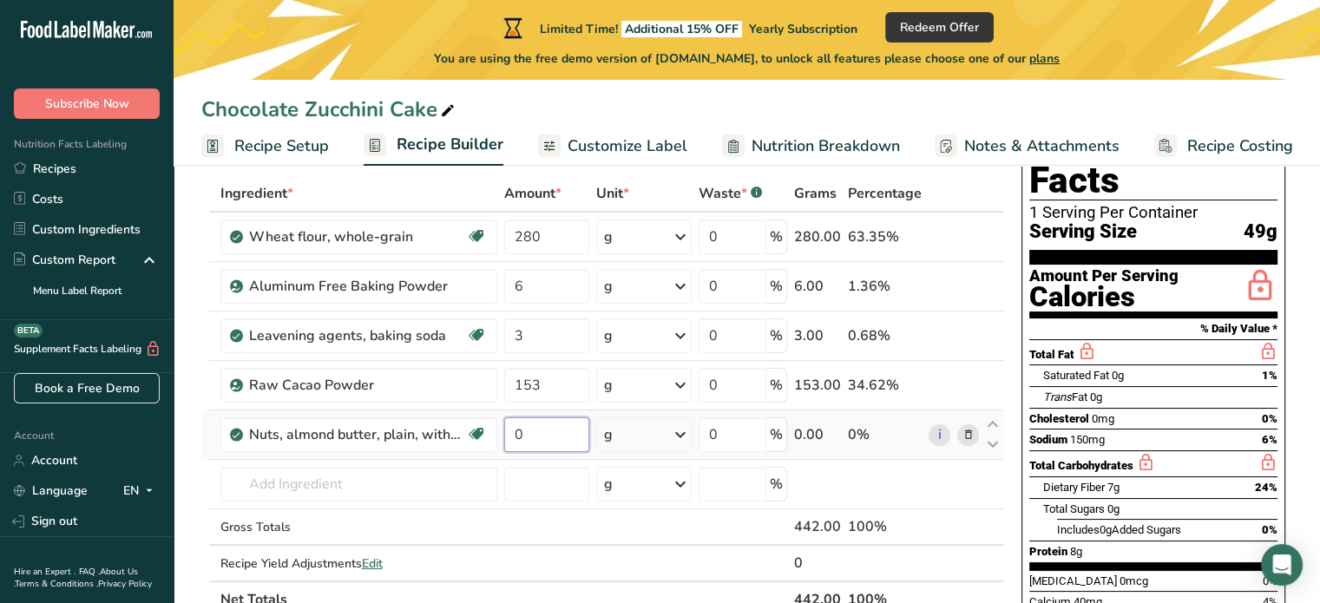
click at [550, 443] on input "0" at bounding box center [546, 435] width 85 height 35
type input "135"
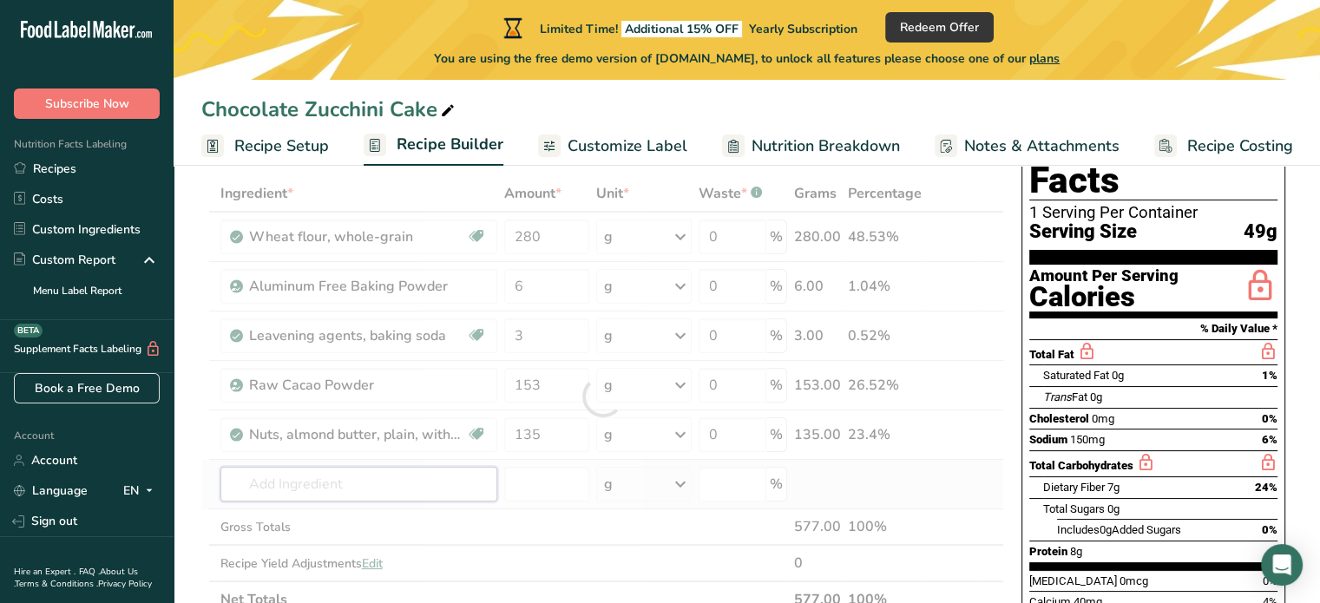
click at [322, 479] on div "Ingredient * Amount * Unit * Waste * .a-a{fill:#347362;}.b-a{fill:#fff;} Grams …" at bounding box center [602, 396] width 803 height 443
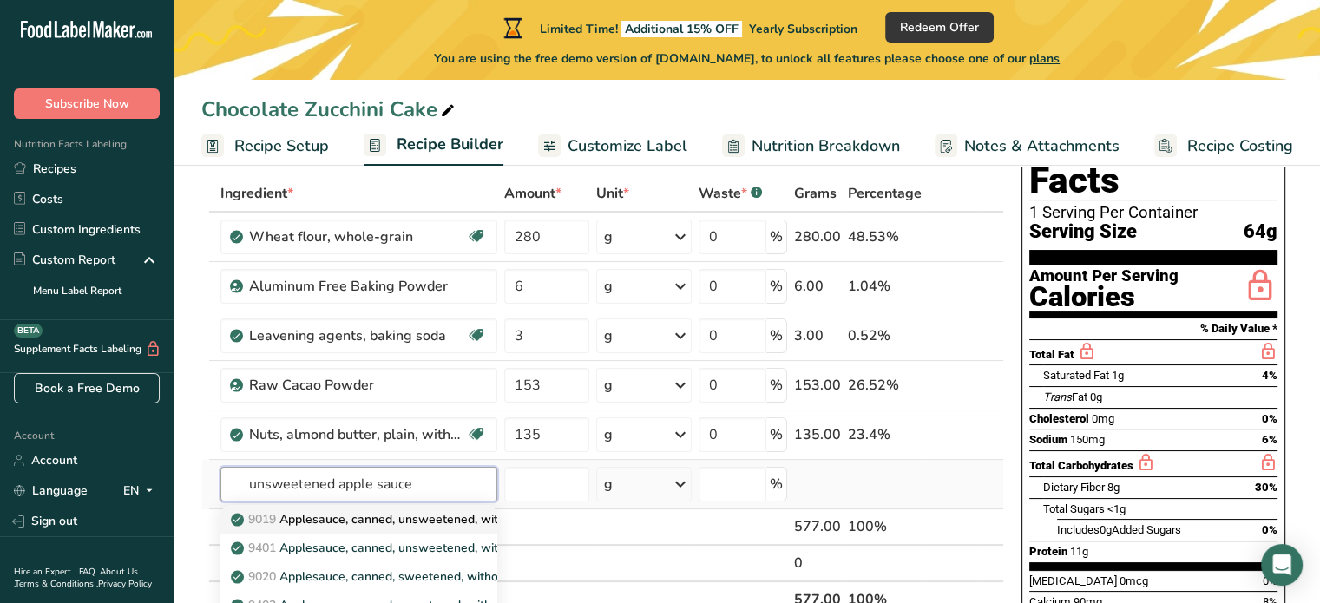
type input "unsweetened apple sauce"
click at [314, 519] on p "9019 Applesauce, canned, unsweetened, without added ascorbic acid (Includes foo…" at bounding box center [605, 519] width 742 height 18
type input "Applesauce, canned, unsweetened, without added ascorbic acid (Includes foods fo…"
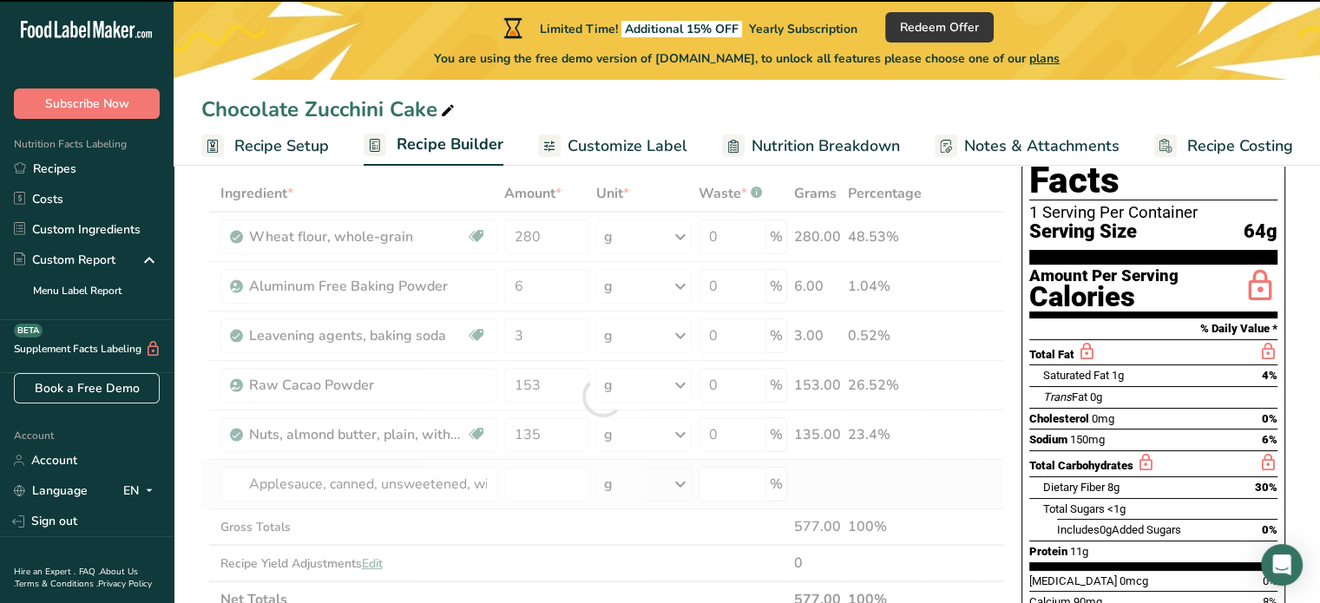
type input "0"
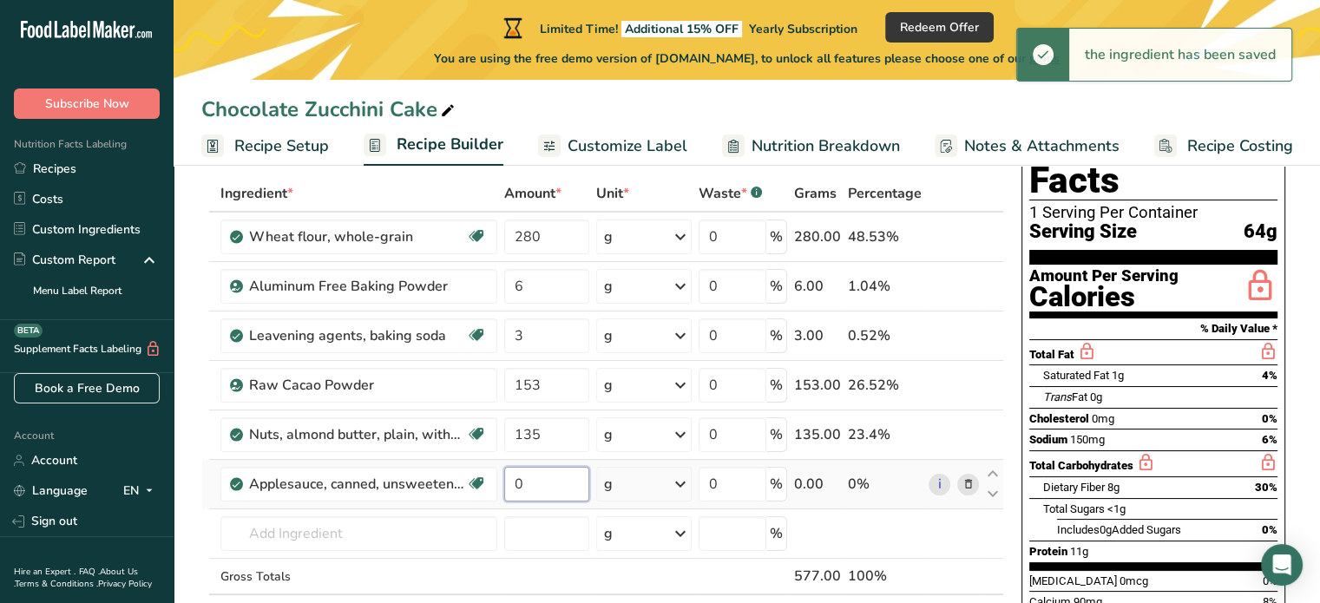
click at [543, 485] on input "0" at bounding box center [546, 484] width 85 height 35
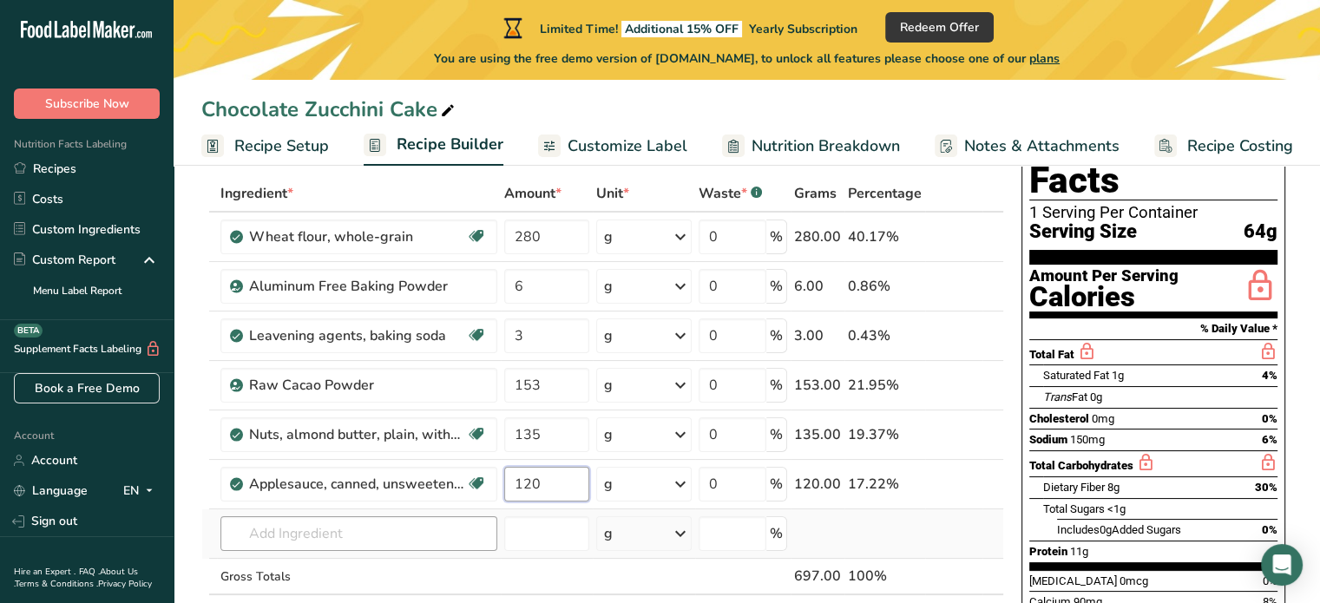
type input "120"
click at [312, 537] on div "Ingredient * Amount * Unit * Waste * .a-a{fill:#347362;}.b-a{fill:#fff;} Grams …" at bounding box center [602, 421] width 803 height 492
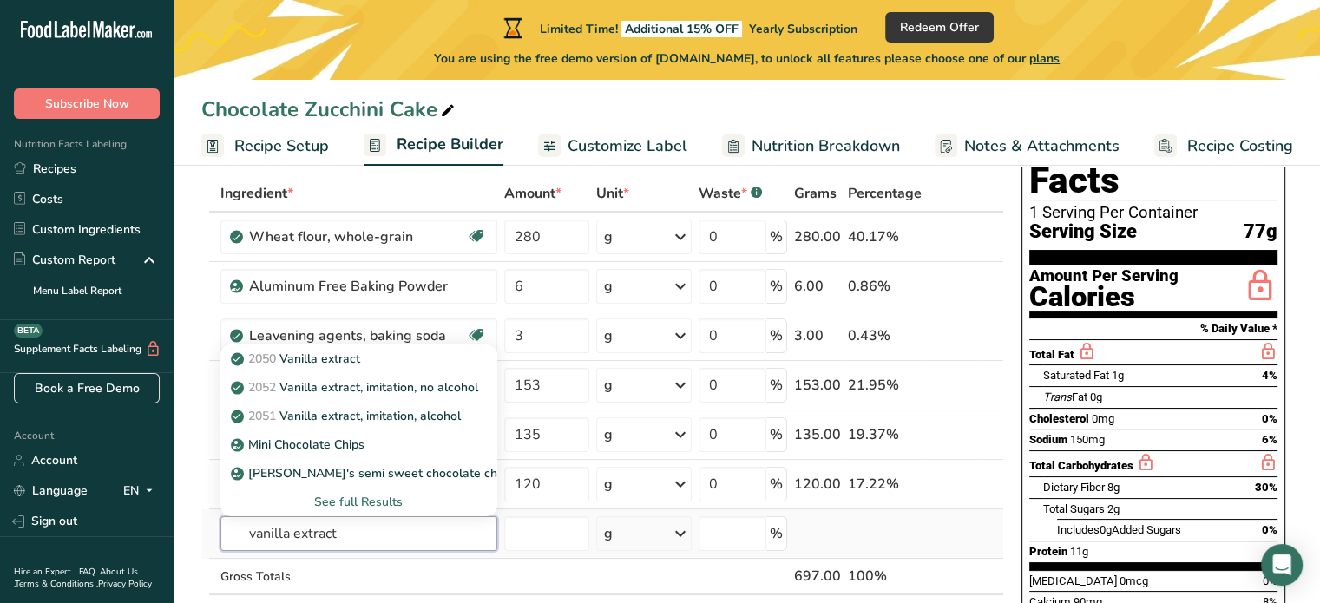
type input "vanilla extract"
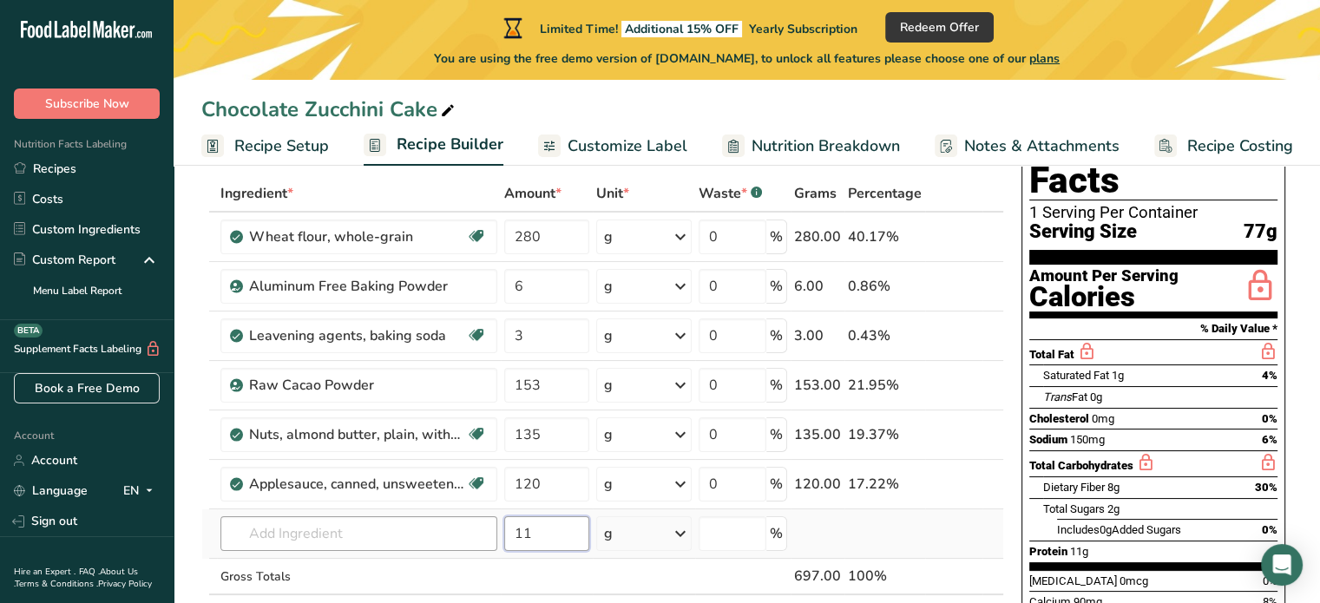
type input "11"
click at [352, 518] on input "text" at bounding box center [359, 534] width 277 height 35
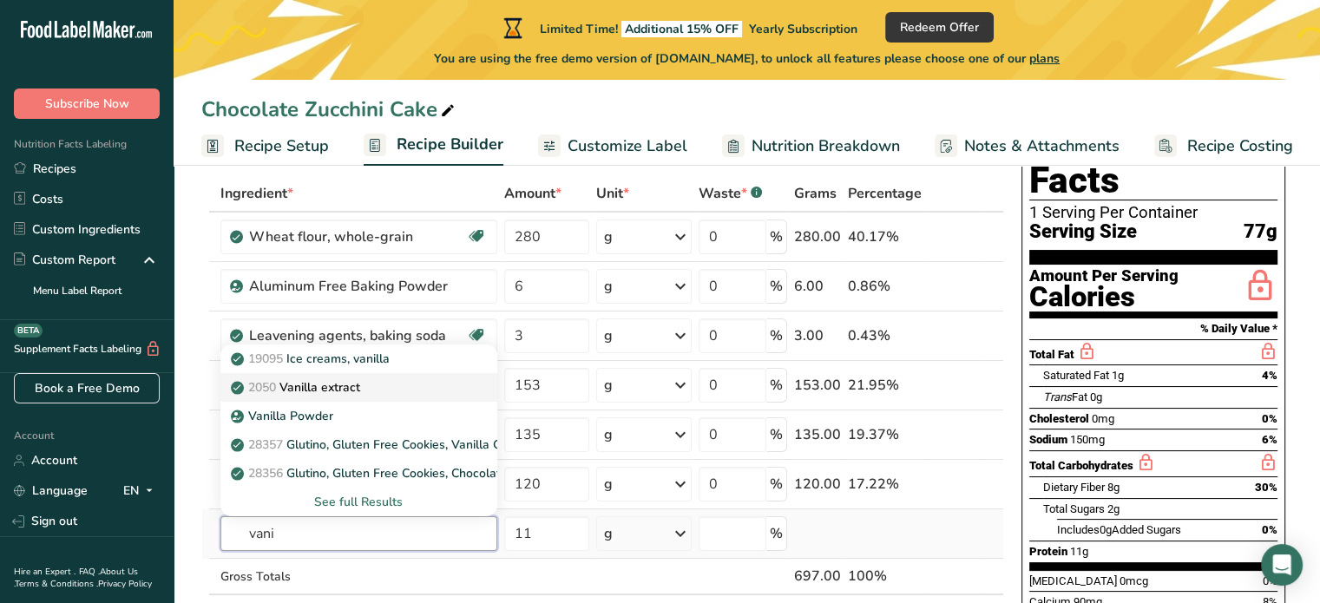
type input "vani"
click at [346, 385] on p "2050 Vanilla extract" at bounding box center [297, 388] width 126 height 18
type input "Vanilla extract"
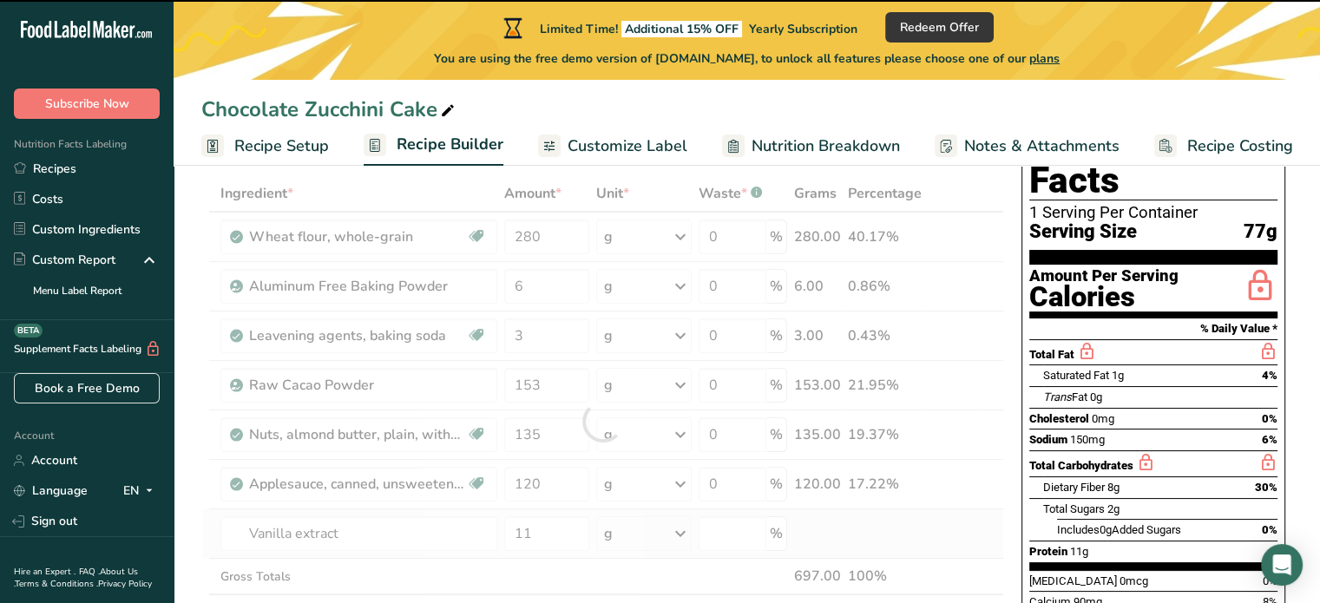
type input "0"
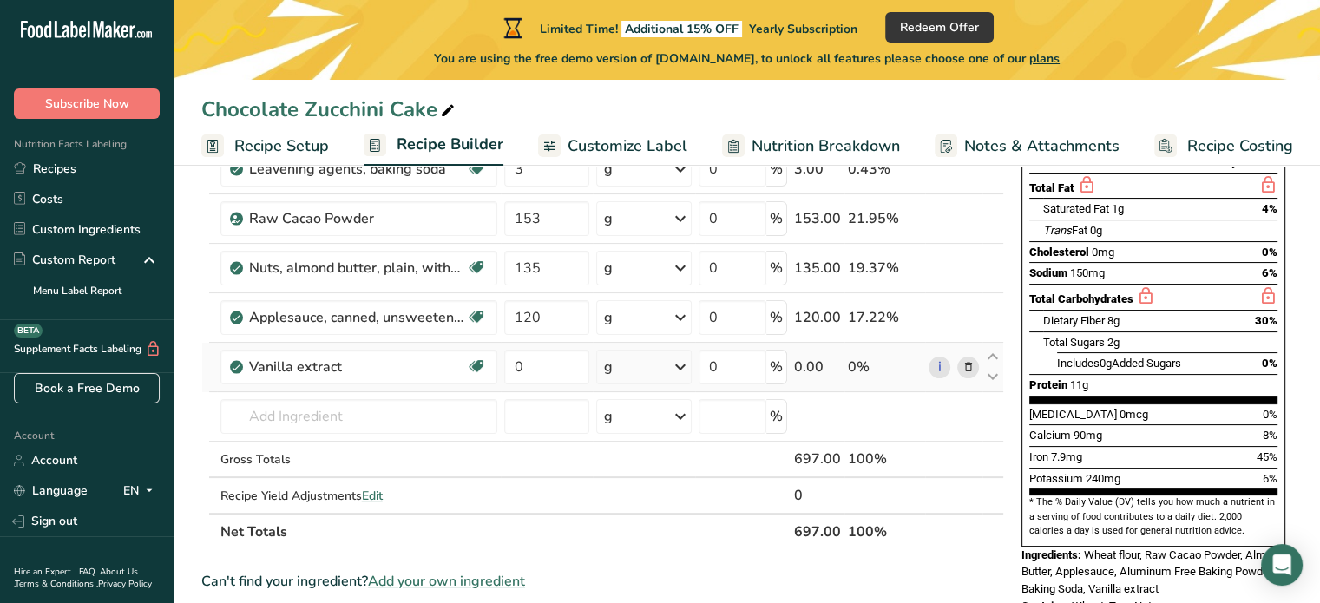
scroll to position [262, 0]
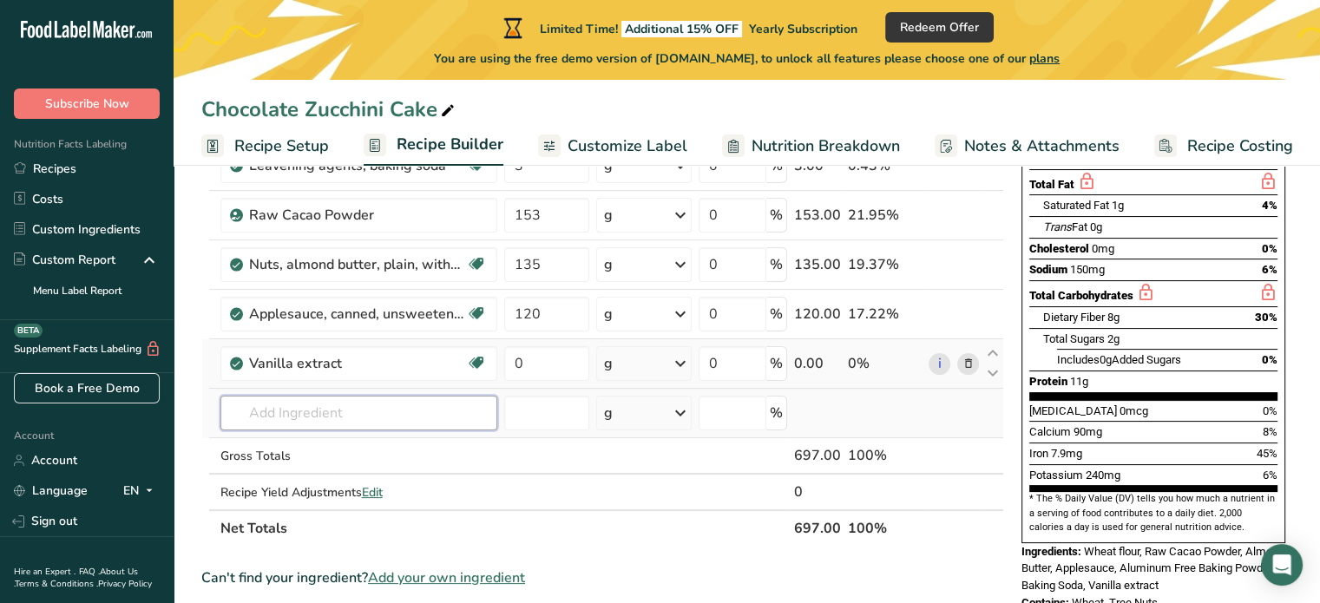
click at [243, 411] on input "text" at bounding box center [359, 413] width 277 height 35
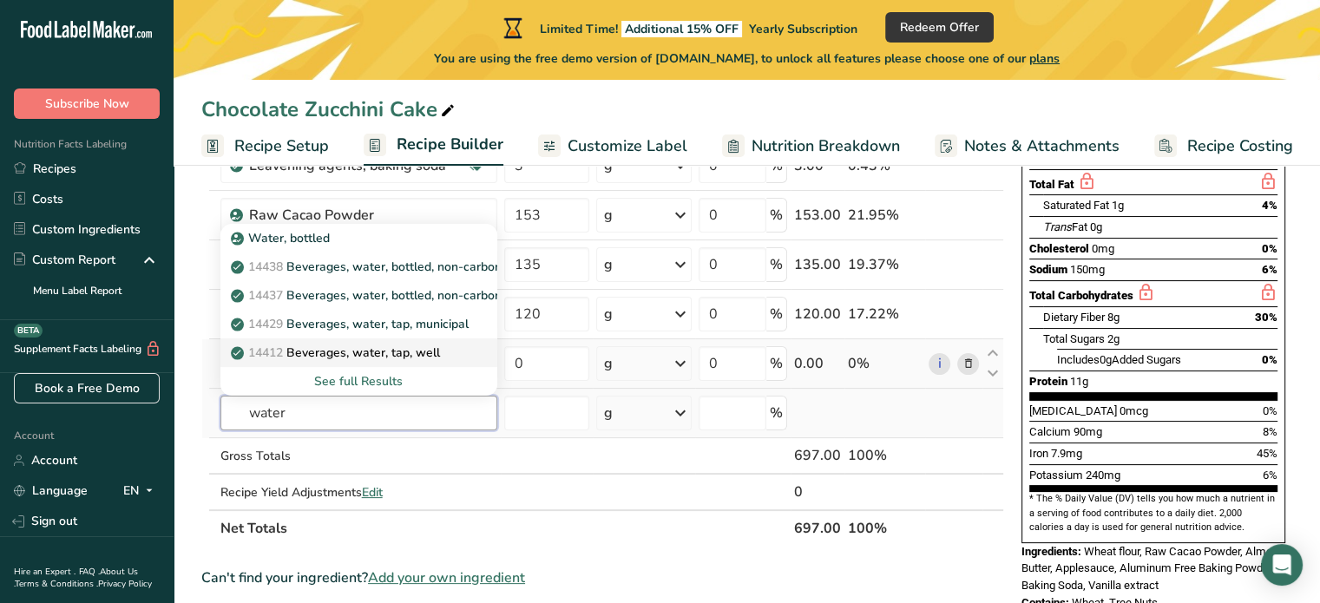
type input "water"
click at [329, 353] on p "14412 Beverages, water, tap, well" at bounding box center [337, 353] width 206 height 18
type input "Beverages, water, tap, well"
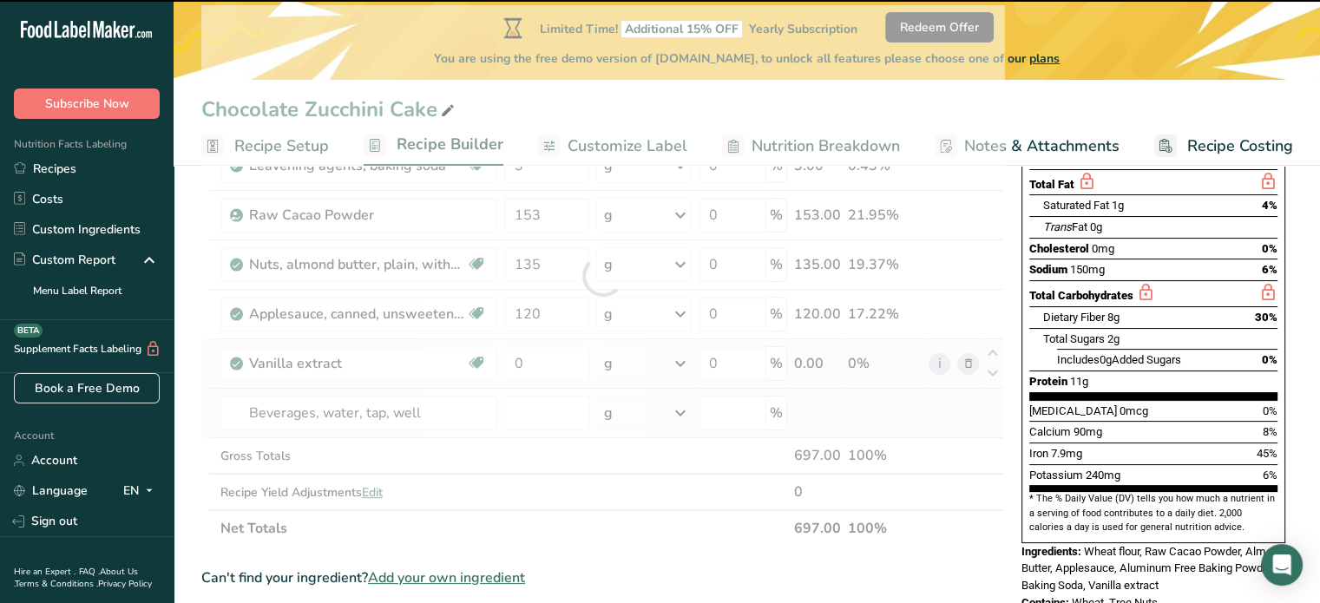
type input "0"
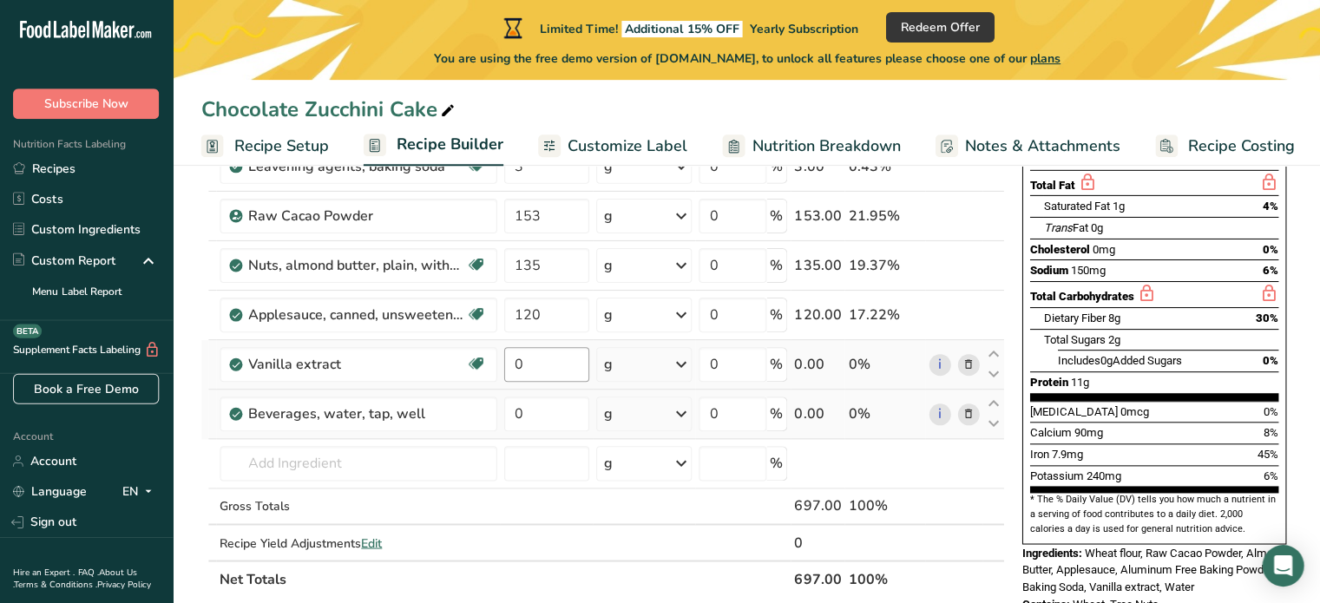
scroll to position [261, 0]
click at [524, 364] on input "0" at bounding box center [546, 364] width 85 height 35
type input "11"
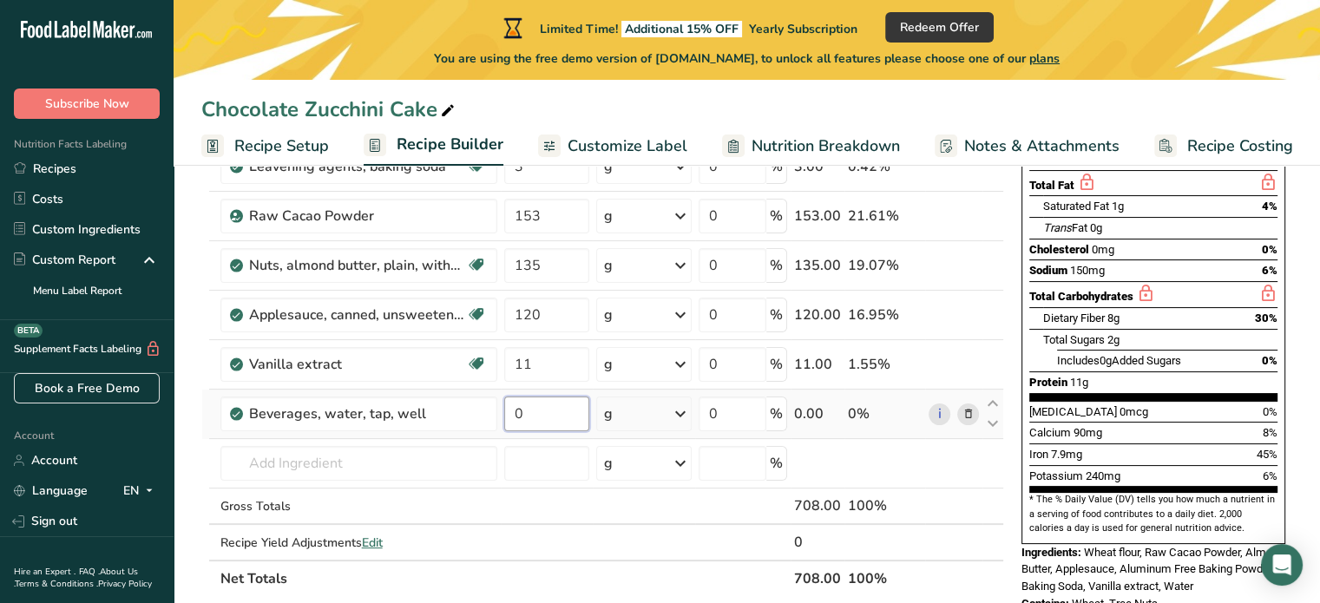
click at [530, 418] on div "Ingredient * Amount * Unit * Waste * .a-a{fill:#347362;}.b-a{fill:#fff;} Grams …" at bounding box center [602, 301] width 803 height 591
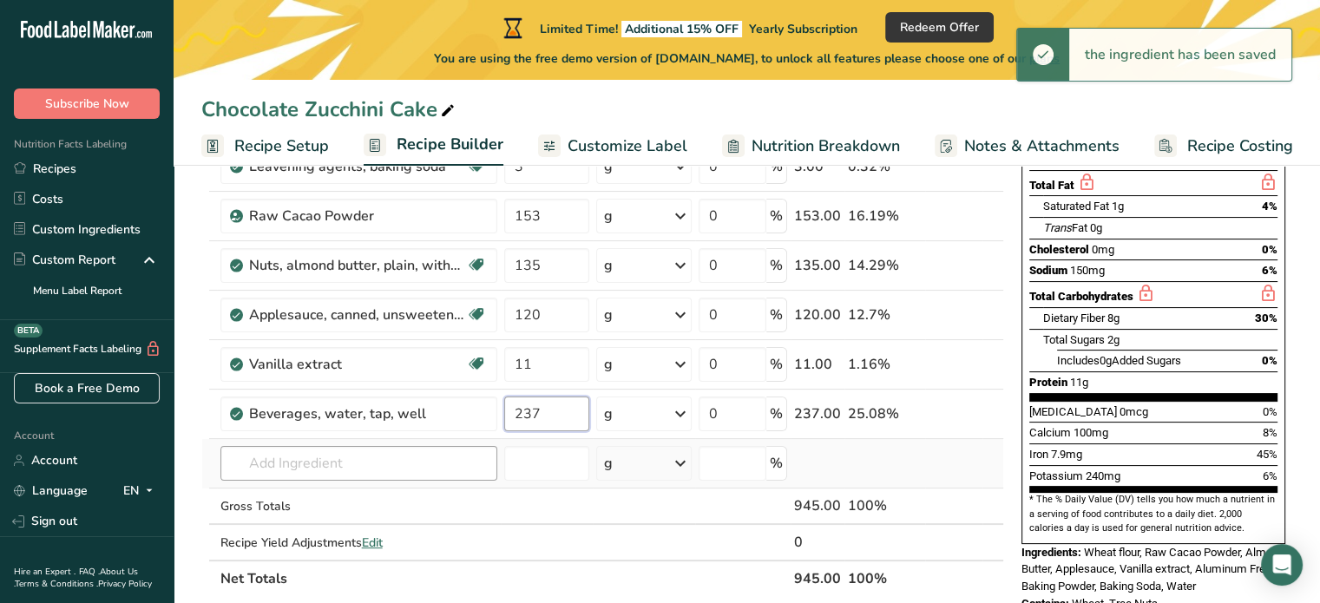
type input "237"
click at [260, 468] on div "Ingredient * Amount * Unit * Waste * .a-a{fill:#347362;}.b-a{fill:#fff;} Grams …" at bounding box center [602, 301] width 803 height 591
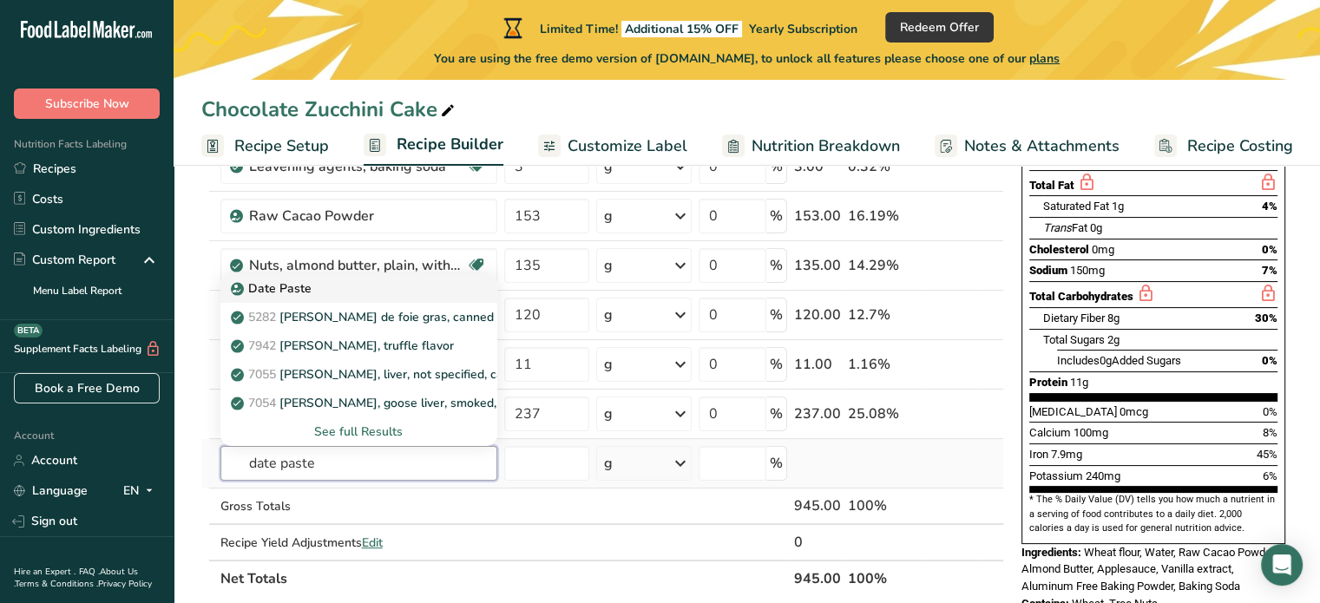
type input "date paste"
click at [250, 287] on p "Date Paste" at bounding box center [272, 289] width 77 height 18
type input "Date Paste"
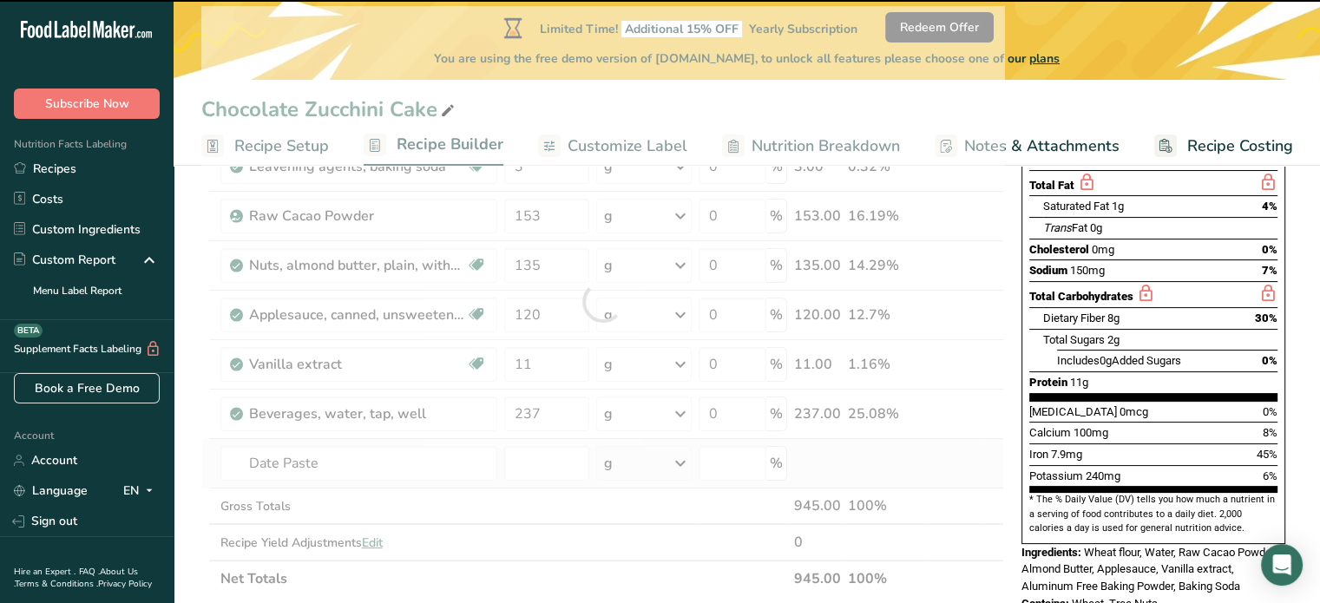
type input "0"
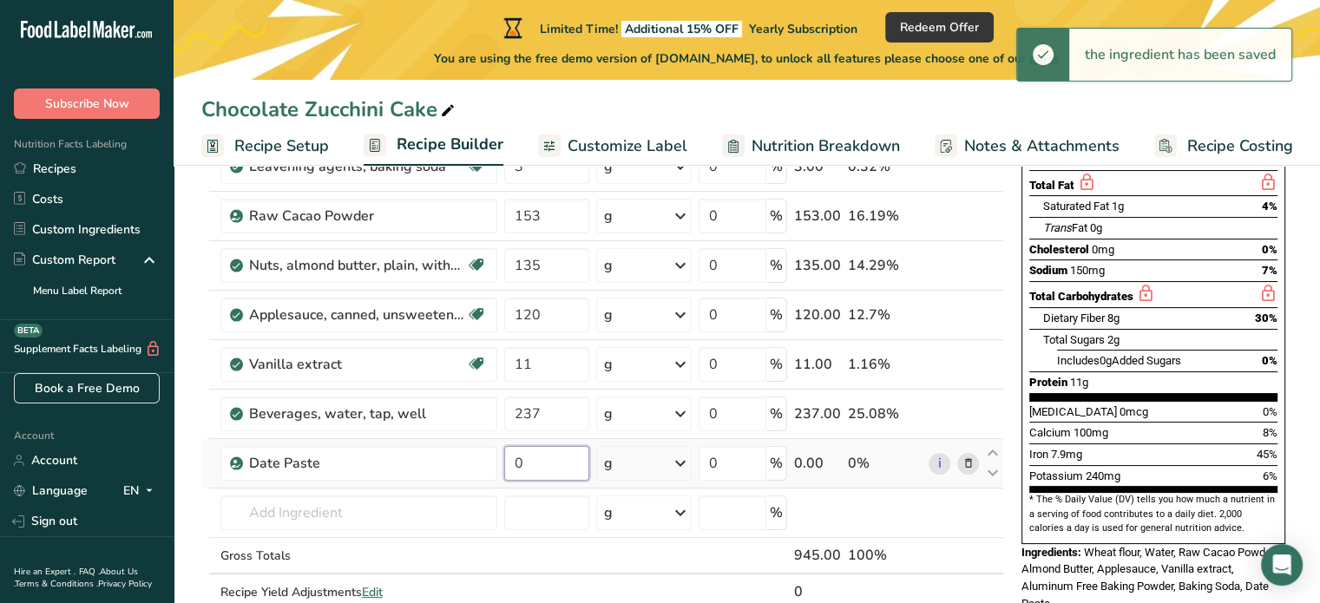
click at [531, 464] on input "0" at bounding box center [546, 463] width 85 height 35
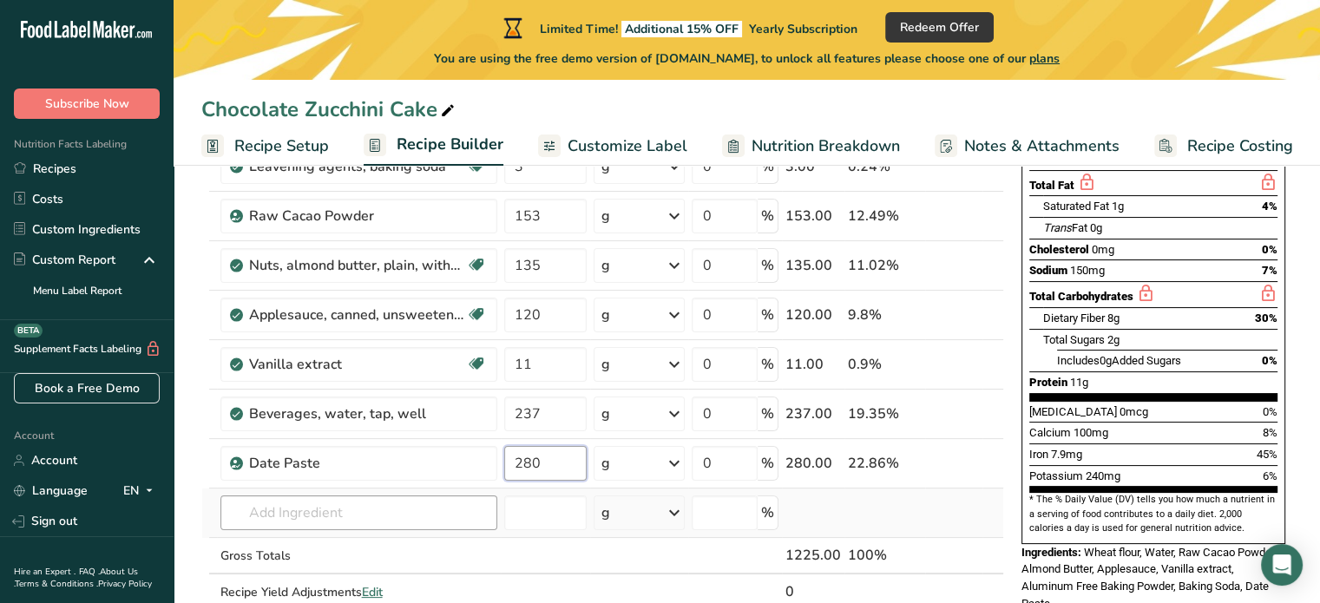
type input "280"
click at [290, 505] on div "Ingredient * Amount * Unit * Waste * .a-a{fill:#347362;}.b-a{fill:#fff;} Grams …" at bounding box center [602, 326] width 803 height 641
type input "g"
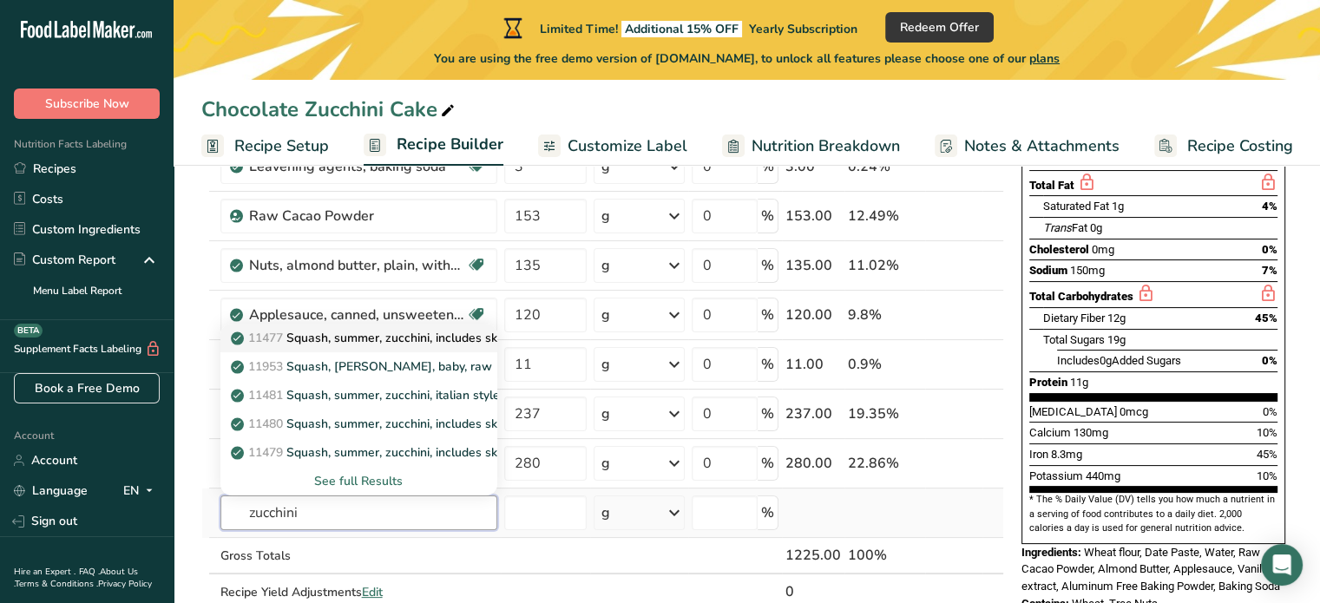
type input "zucchini"
click at [357, 339] on p "11477 Squash, summer, zucchini, includes skin, raw" at bounding box center [384, 338] width 300 height 18
type input "Squash, summer, zucchini, includes skin, raw"
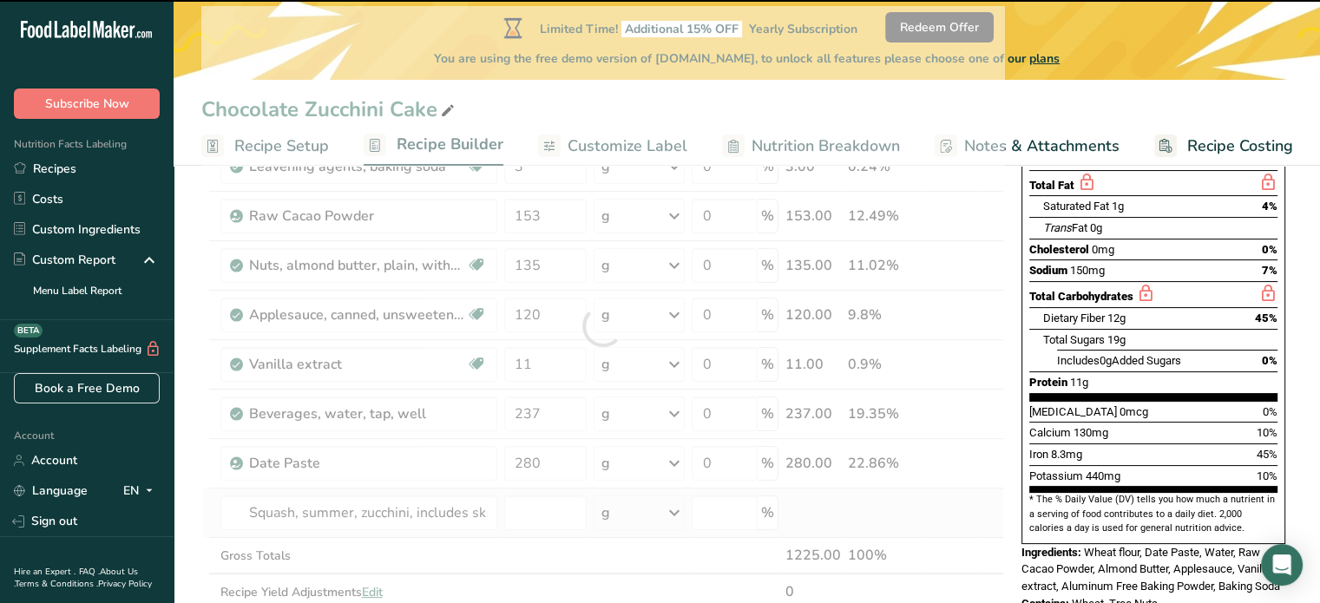
type input "0"
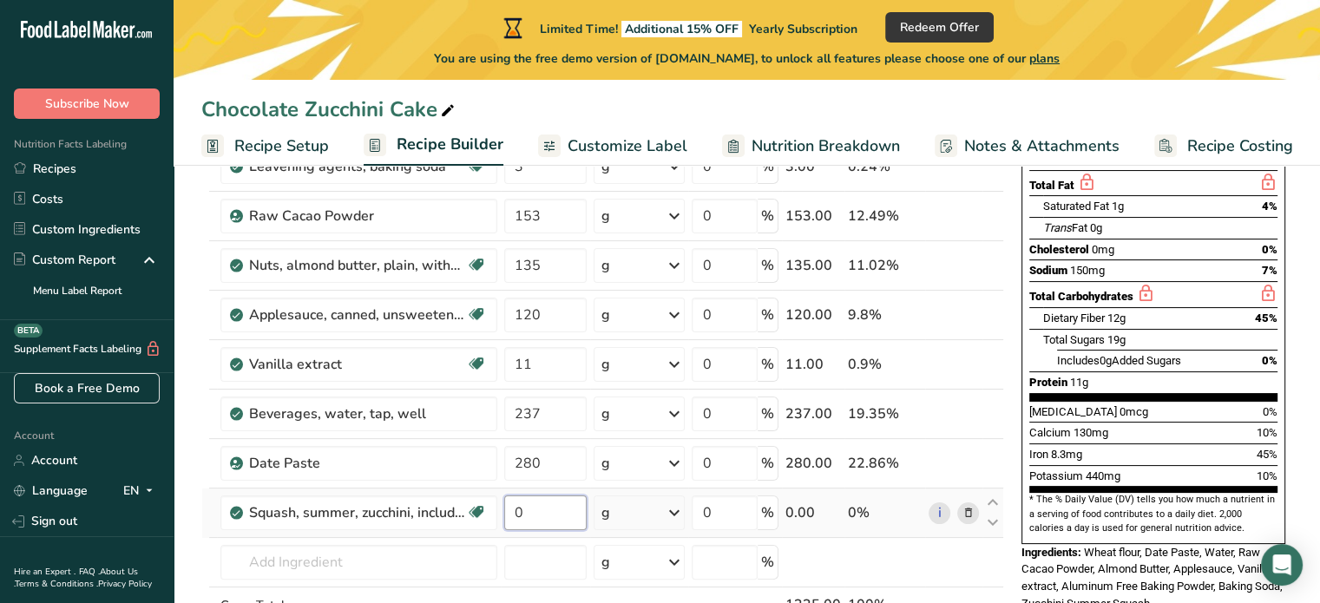
click at [535, 507] on input "0" at bounding box center [545, 513] width 83 height 35
type input "290"
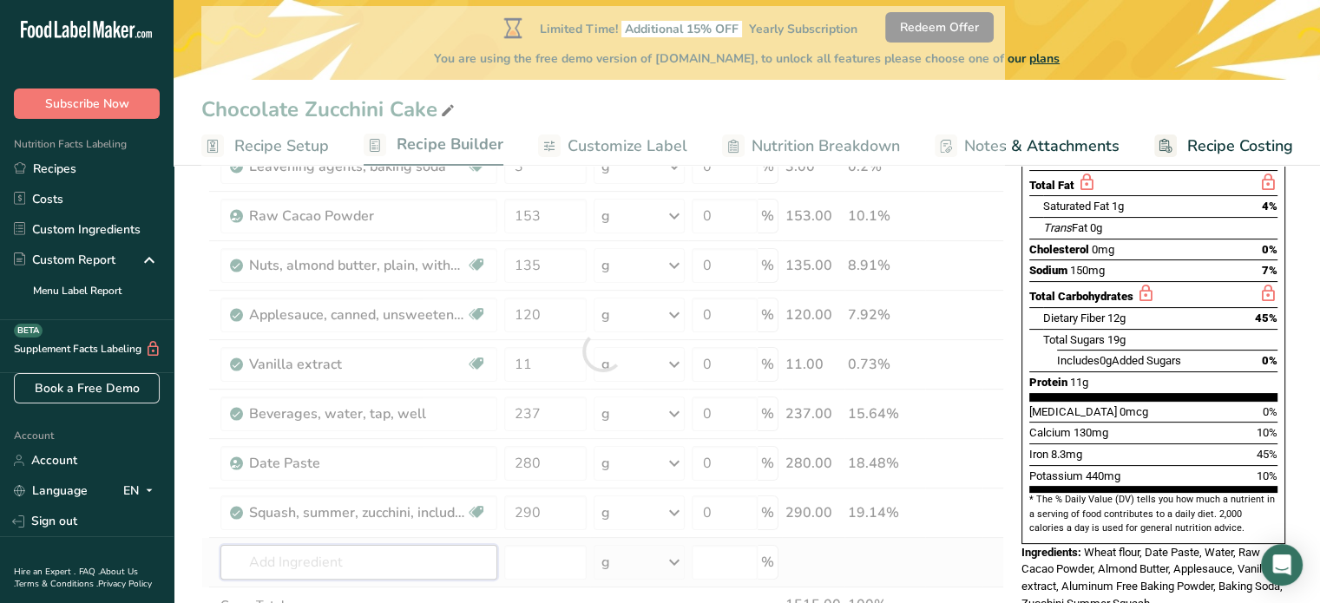
click at [247, 560] on div "Ingredient * Amount * Unit * Waste * .a-a{fill:#347362;}.b-a{fill:#fff;} Grams …" at bounding box center [602, 351] width 803 height 690
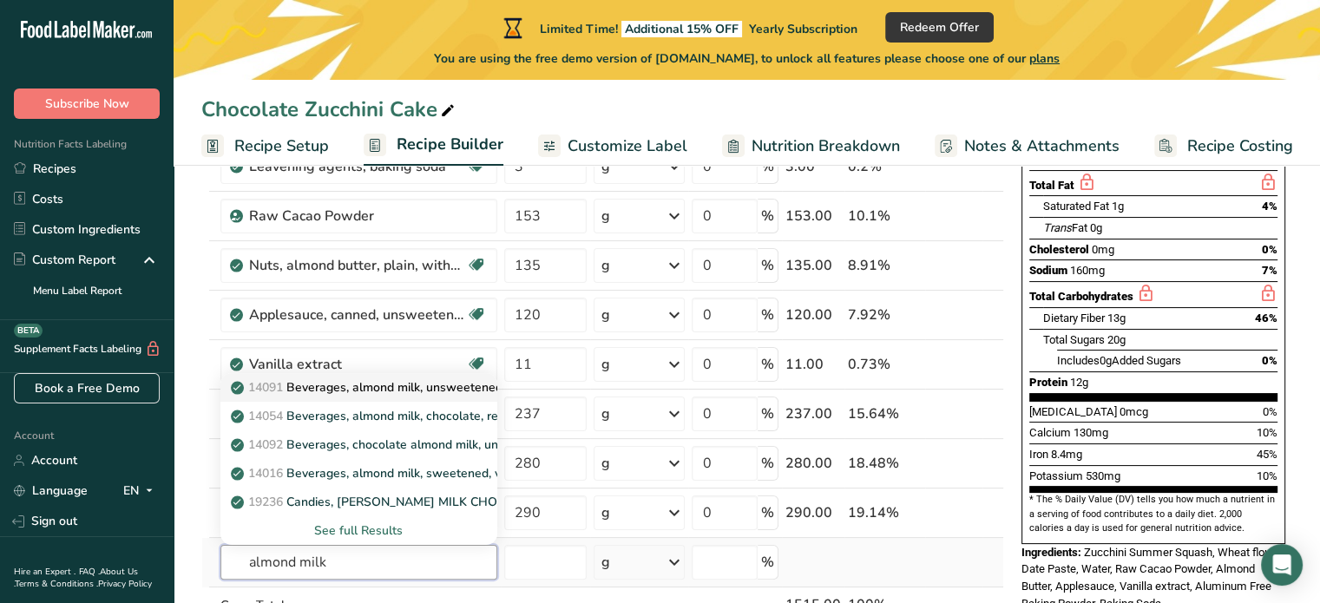
type input "almond milk"
click at [329, 384] on p "14091 Beverages, almond milk, unsweetened, shelf stable" at bounding box center [404, 388] width 340 height 18
type input "Beverages, almond milk, unsweetened, shelf stable"
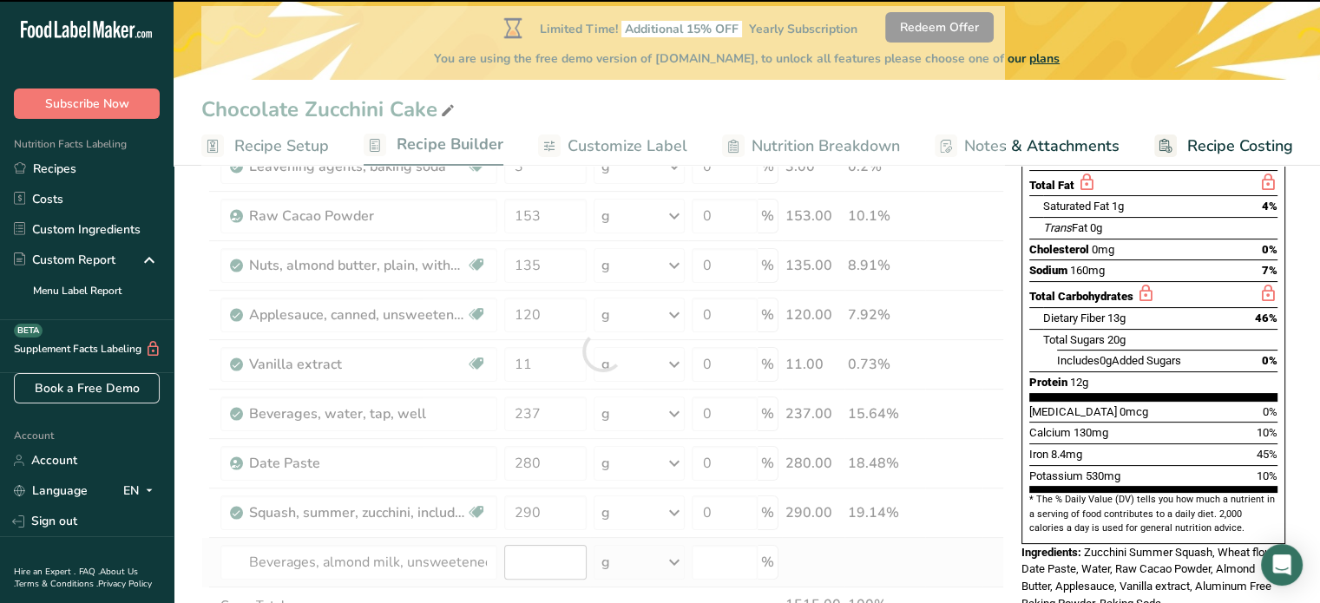
type input "0"
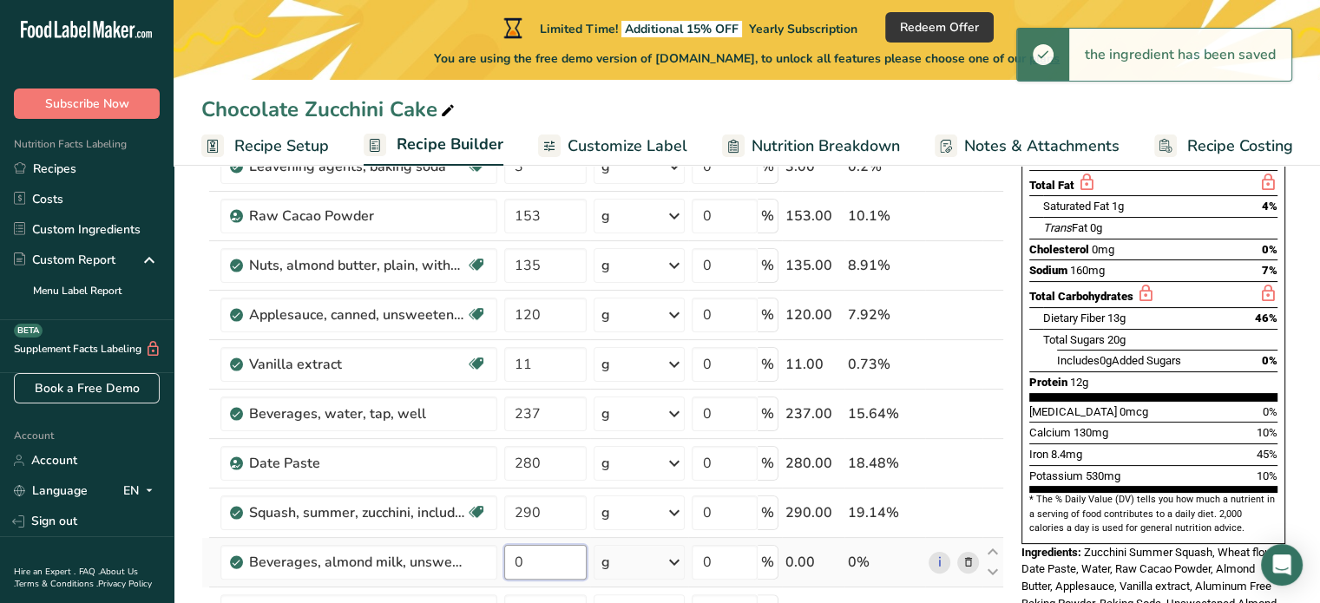
click at [528, 556] on input "0" at bounding box center [545, 562] width 83 height 35
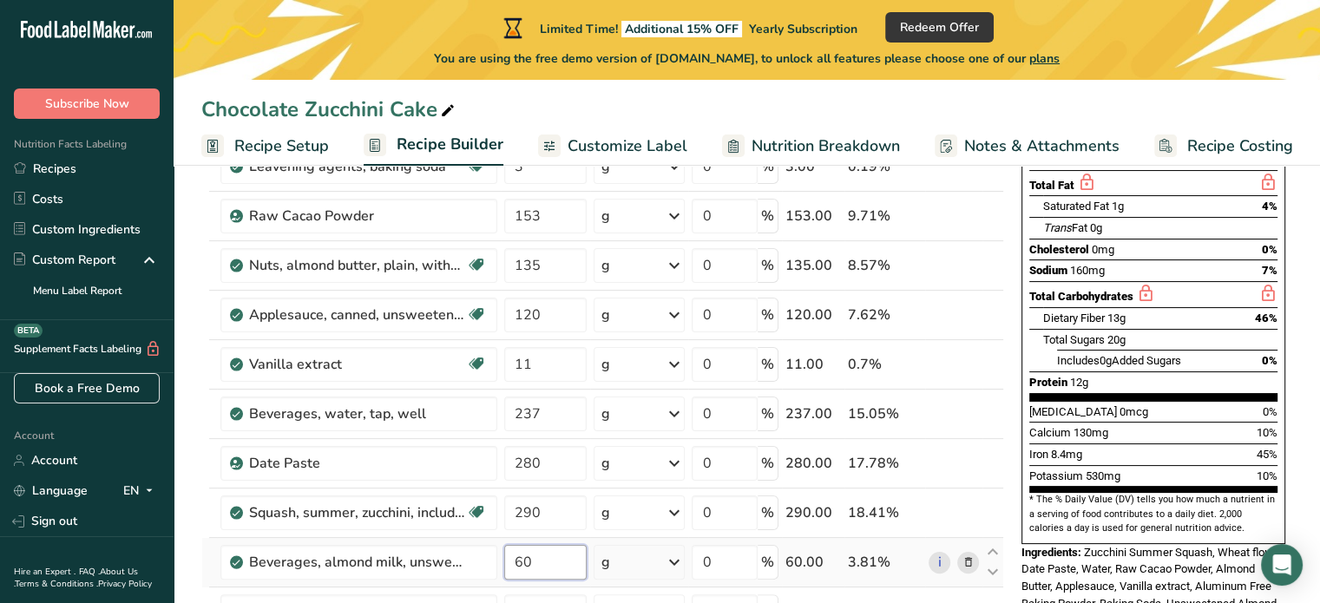
type input "60"
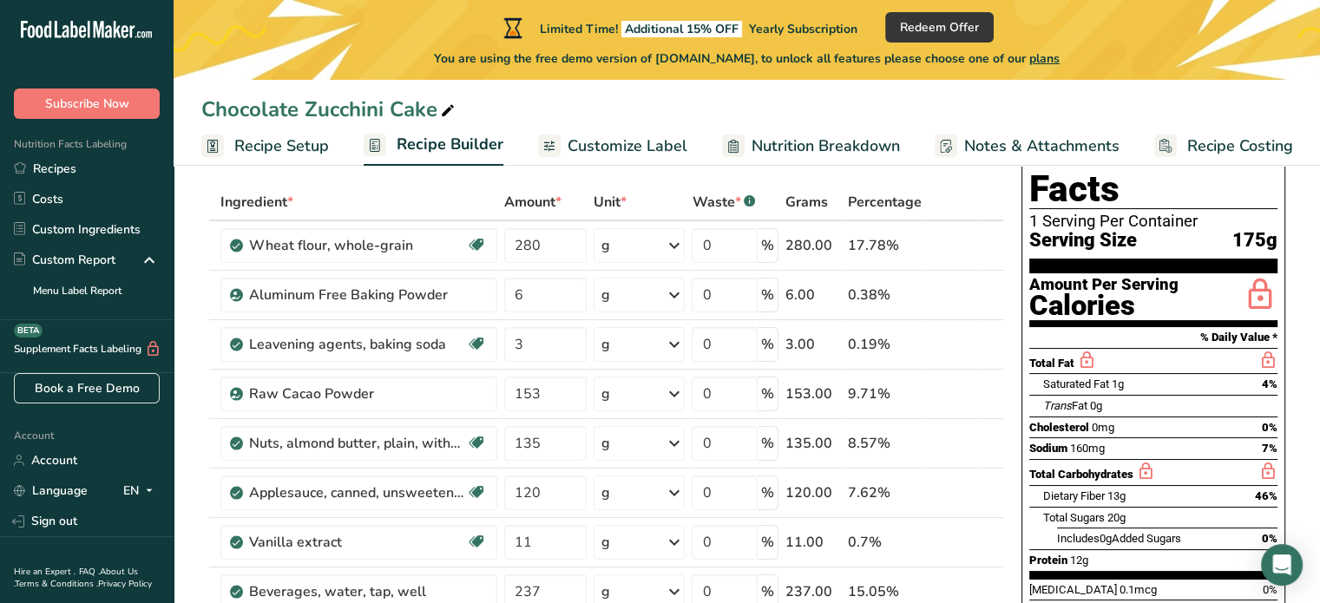
scroll to position [84, 0]
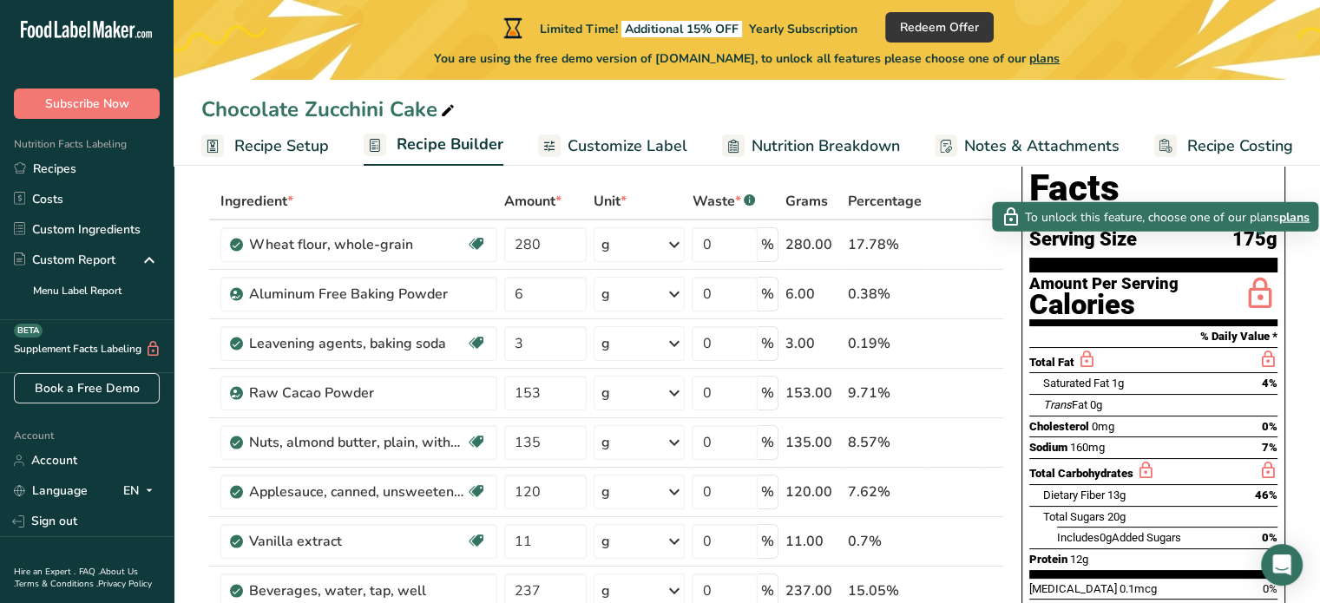
click at [1263, 274] on icon at bounding box center [1260, 294] width 35 height 41
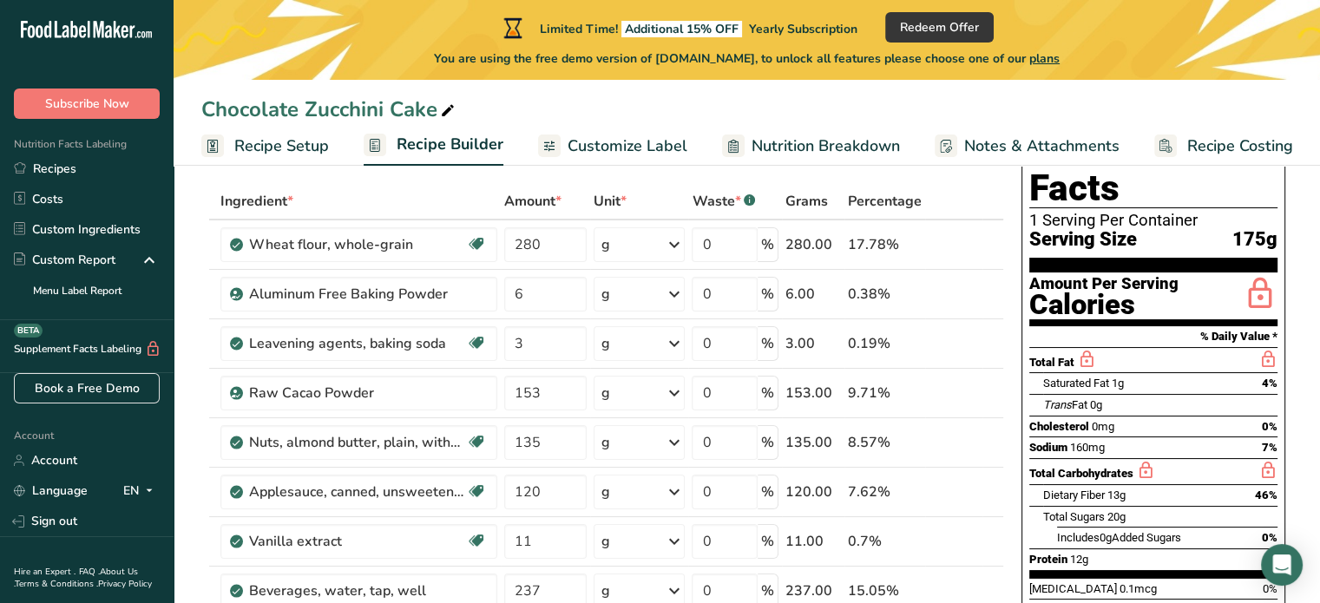
click at [1263, 274] on icon at bounding box center [1260, 294] width 35 height 41
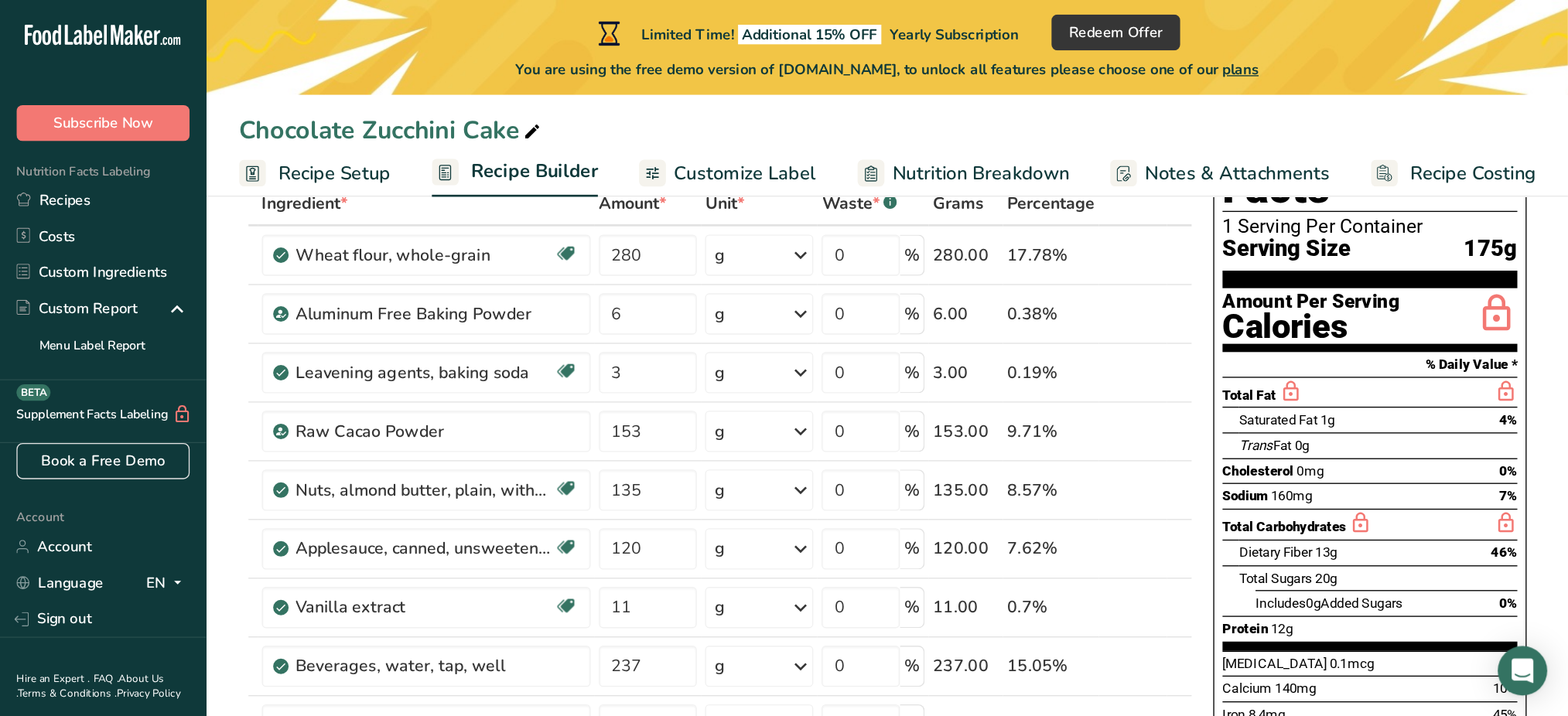
scroll to position [136, 0]
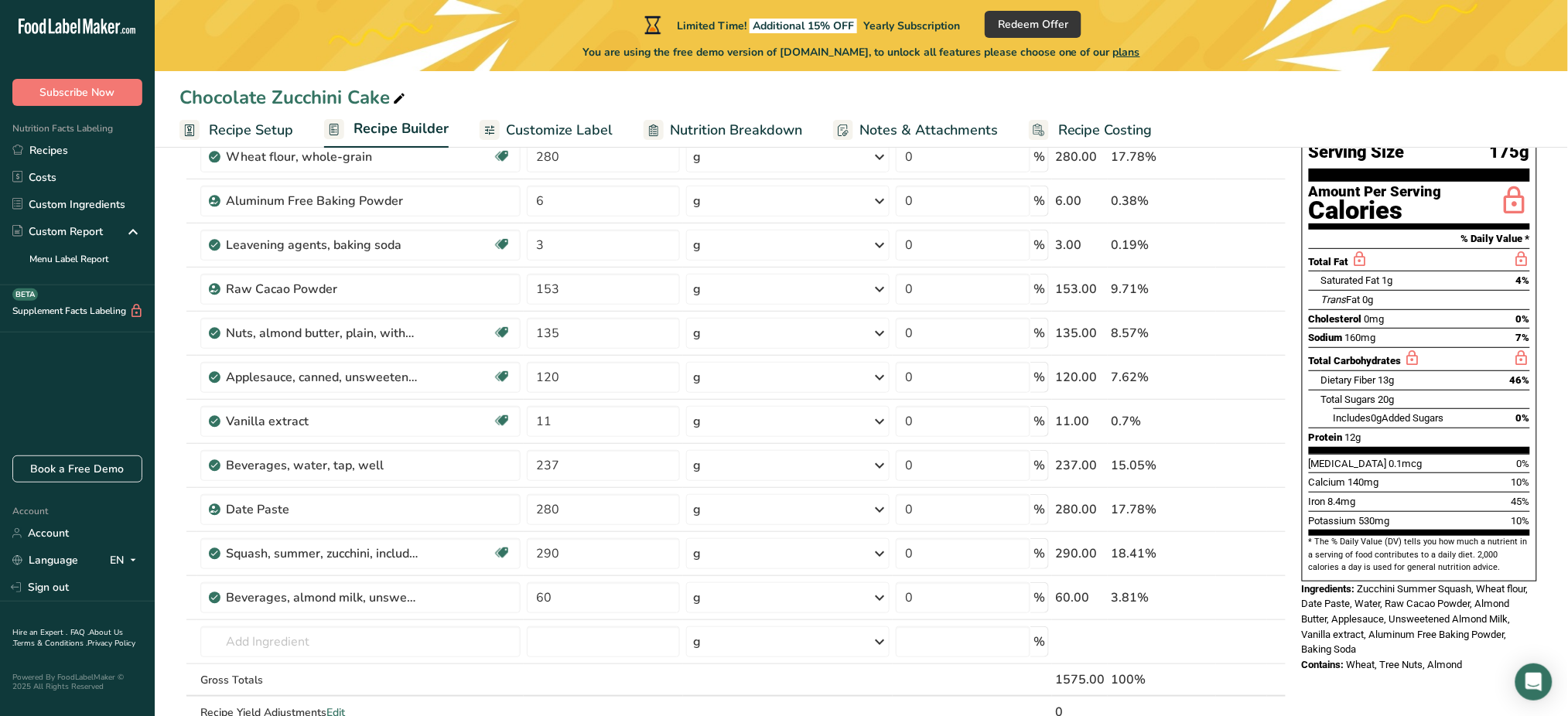
drag, startPoint x: 1147, startPoint y: 9, endPoint x: 1145, endPoint y: 99, distance: 90.0
click at [1145, 99] on div "Chocolate Zucchini Cake" at bounding box center [862, 97] width 1413 height 28
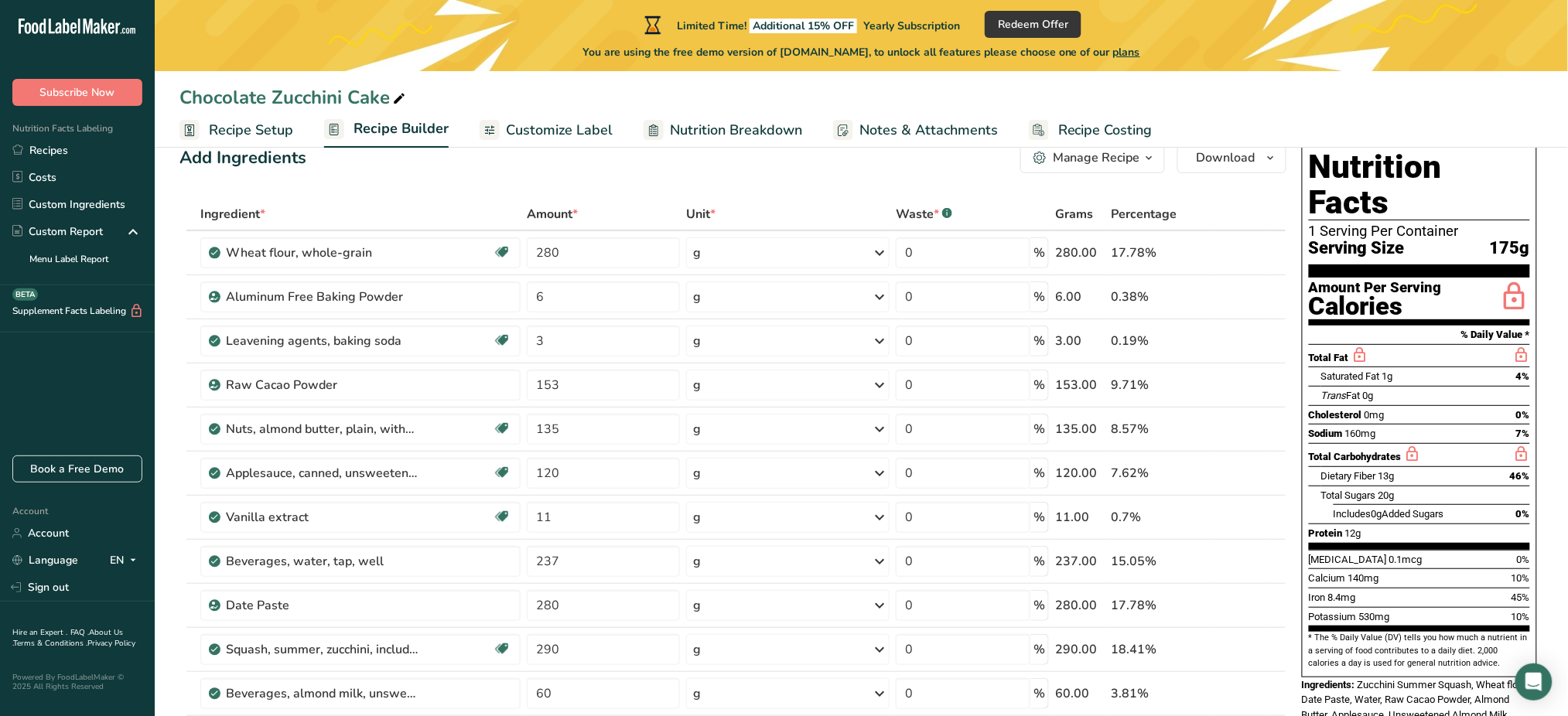
scroll to position [55, 0]
